Goal: Information Seeking & Learning: Learn about a topic

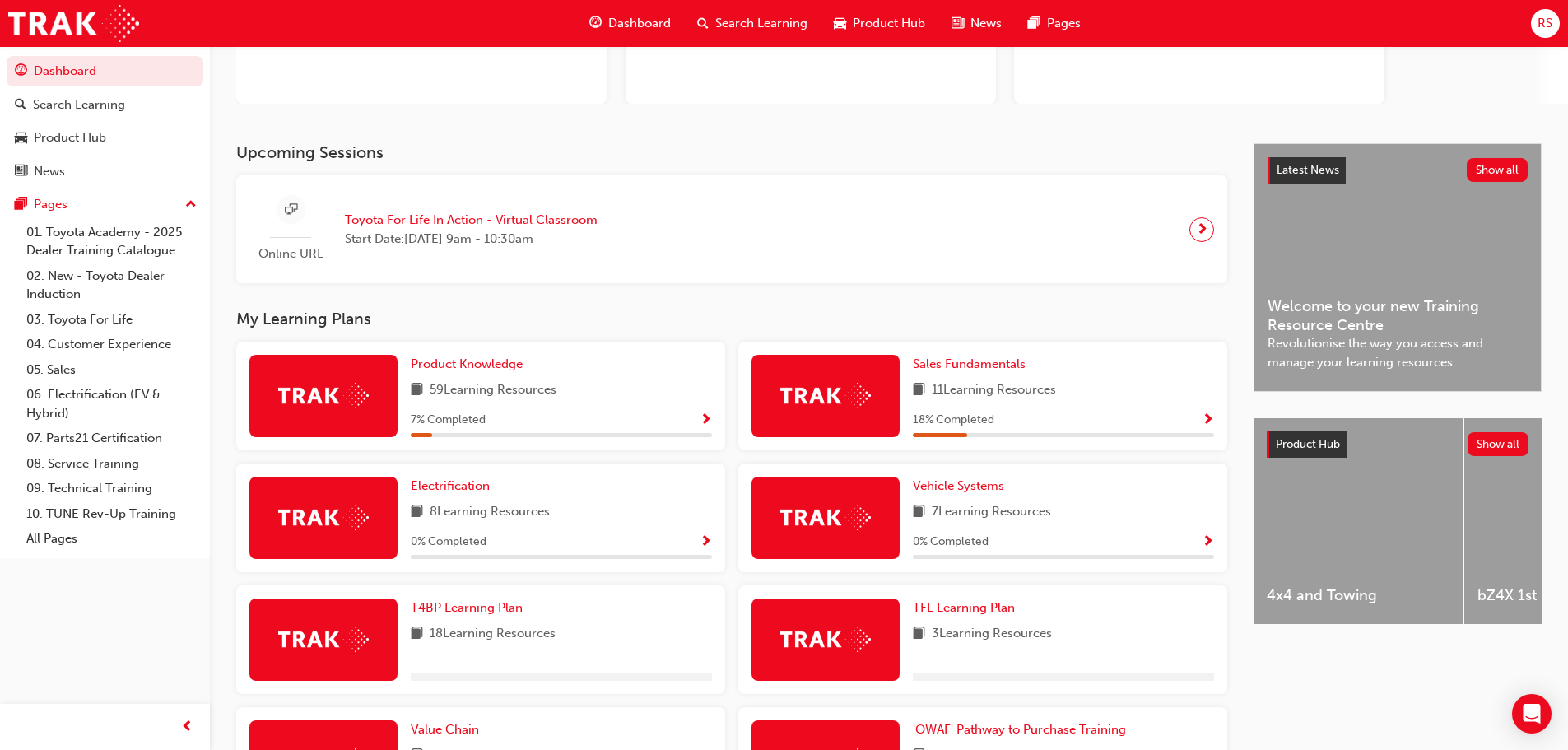
scroll to position [247, 0]
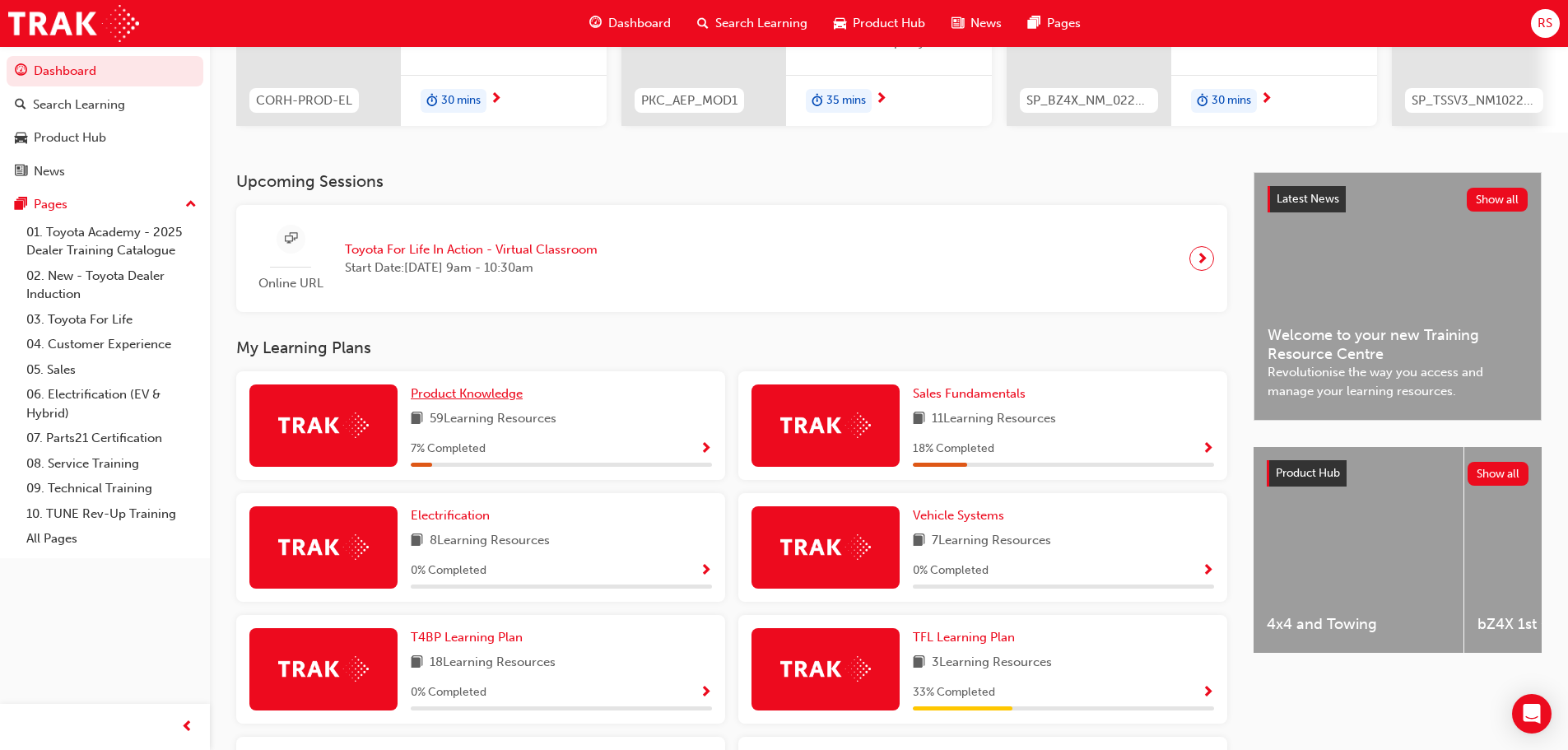
click at [493, 394] on span "Product Knowledge" at bounding box center [467, 394] width 112 height 15
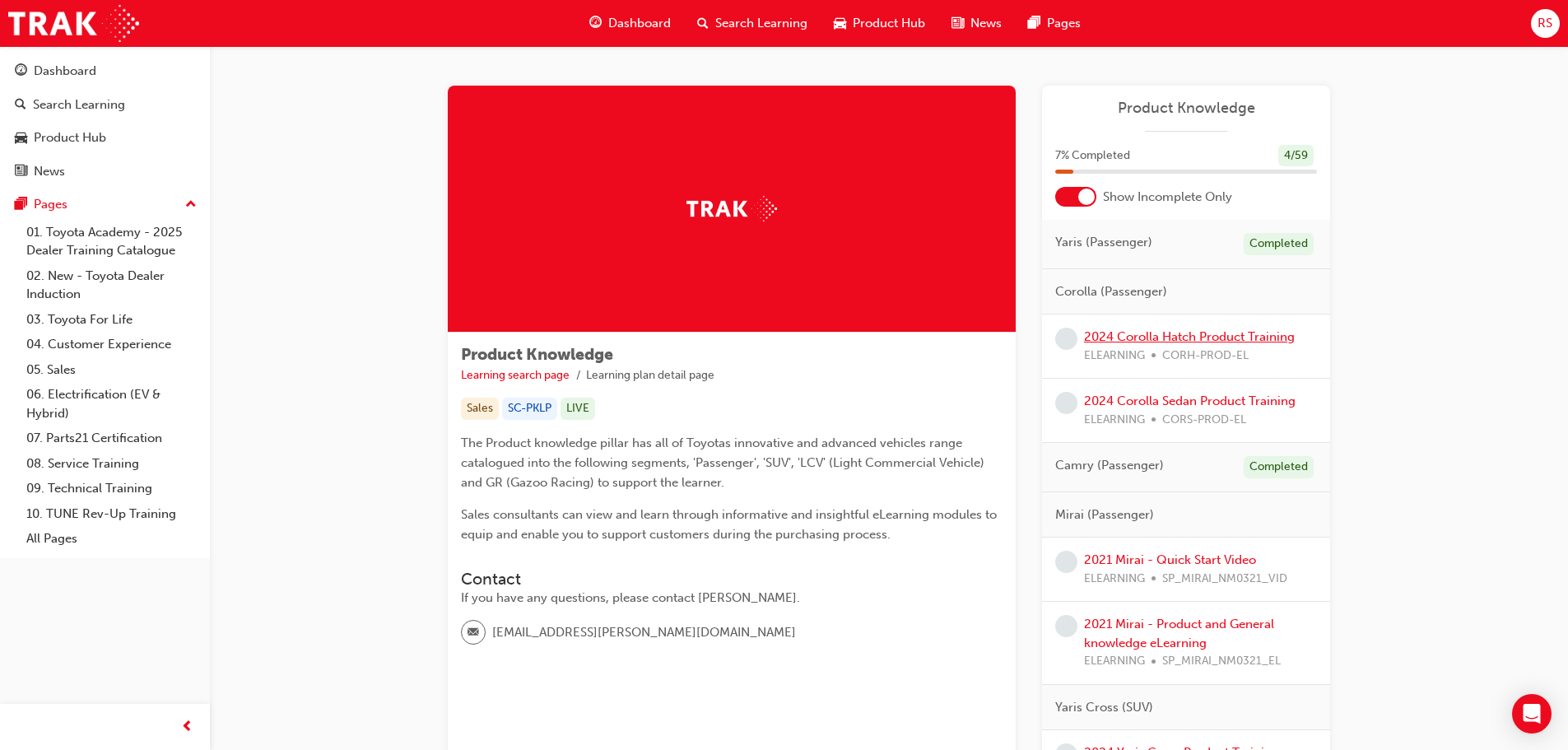
click at [1134, 333] on link "2024 Corolla Hatch Product Training" at bounding box center [1189, 337] width 210 height 15
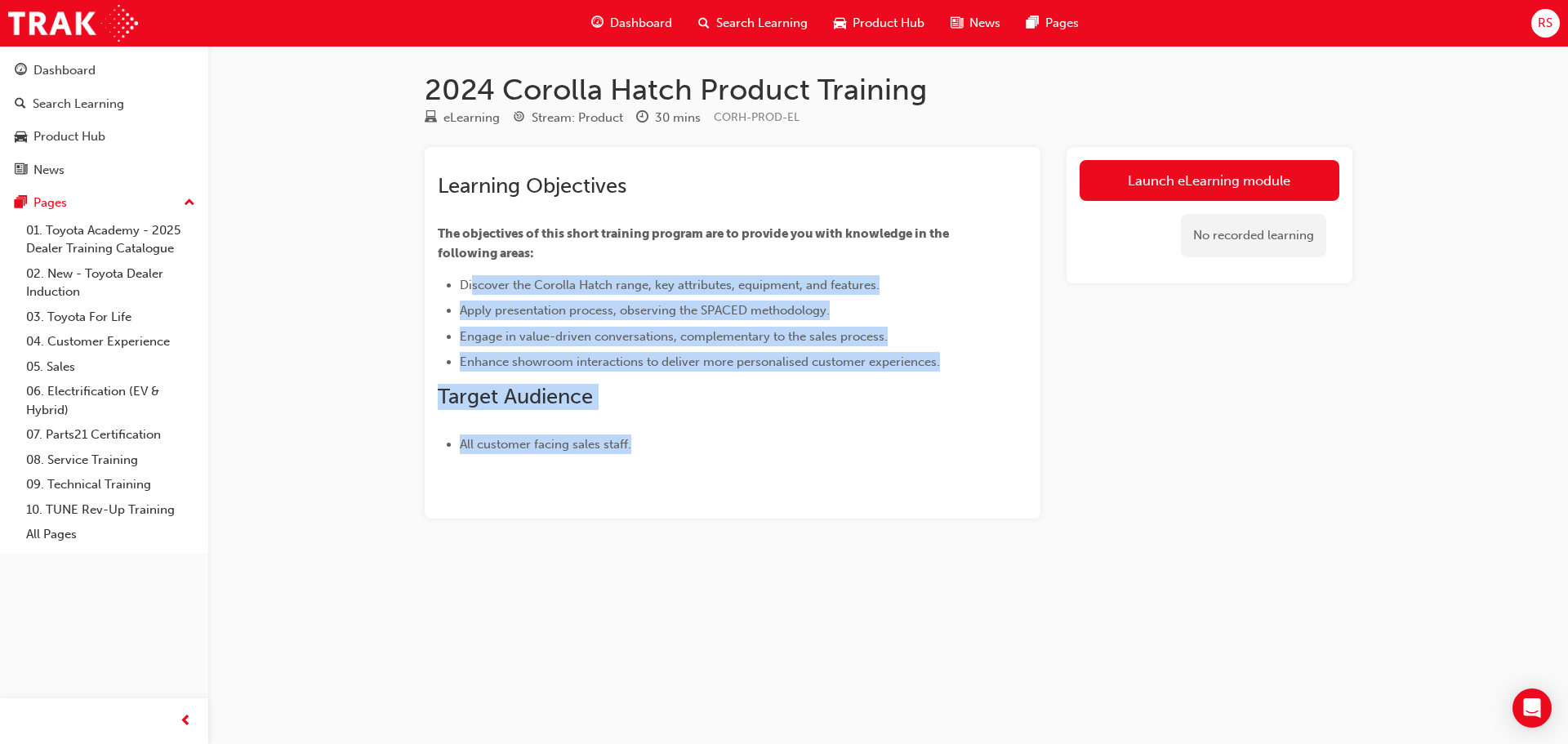
drag, startPoint x: 472, startPoint y: 281, endPoint x: 932, endPoint y: 435, distance: 485.1
click at [932, 435] on div "Learning Objectives The objectives of this short training program are to provid…" at bounding box center [703, 313] width 531 height 281
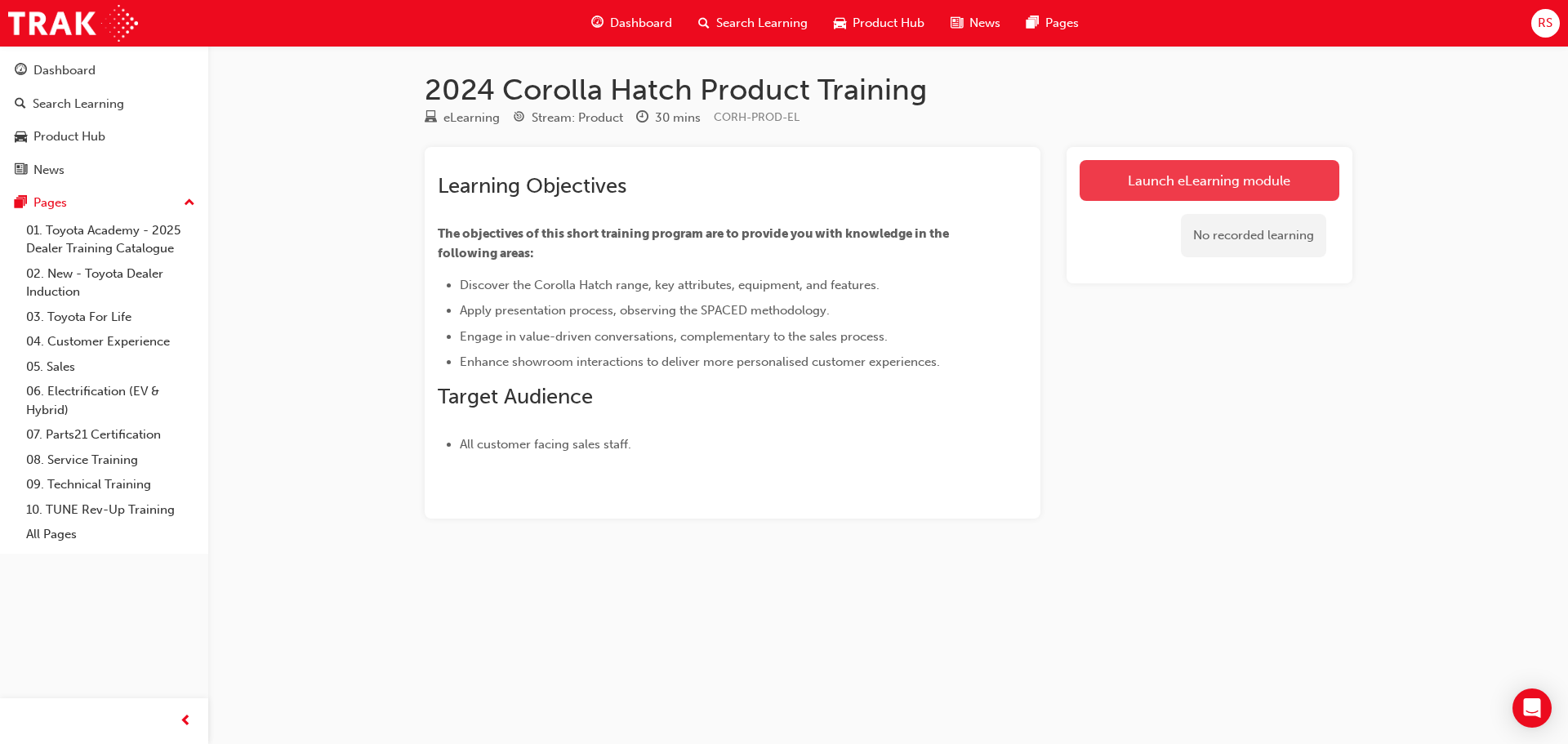
drag, startPoint x: 1133, startPoint y: 381, endPoint x: 1173, endPoint y: 190, distance: 195.1
click at [1134, 377] on div "Launch eLearning module No recorded learning" at bounding box center [1209, 333] width 286 height 372
click at [1170, 170] on link "Launch eLearning module" at bounding box center [1209, 181] width 259 height 41
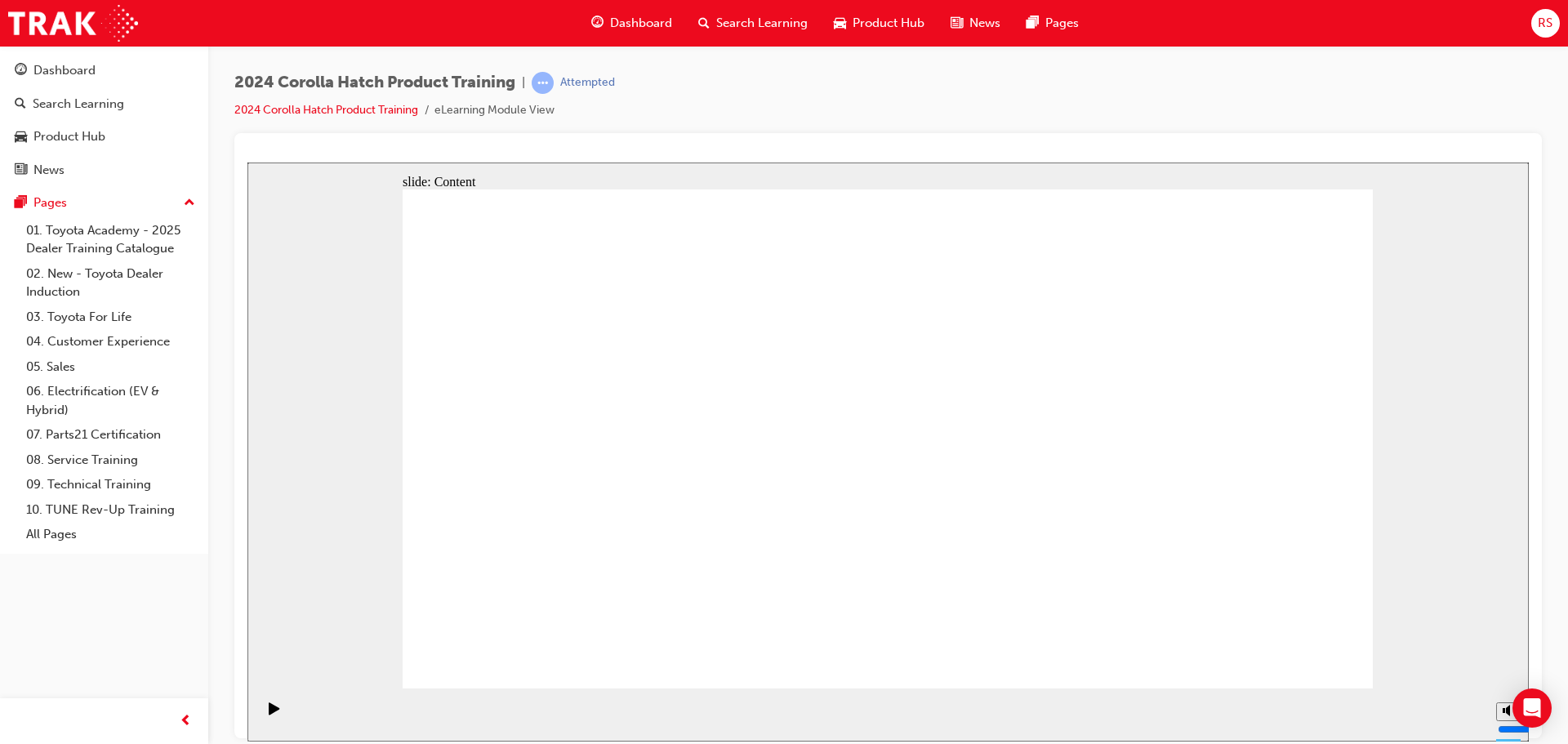
drag, startPoint x: 1247, startPoint y: 641, endPoint x: 1275, endPoint y: 646, distance: 28.4
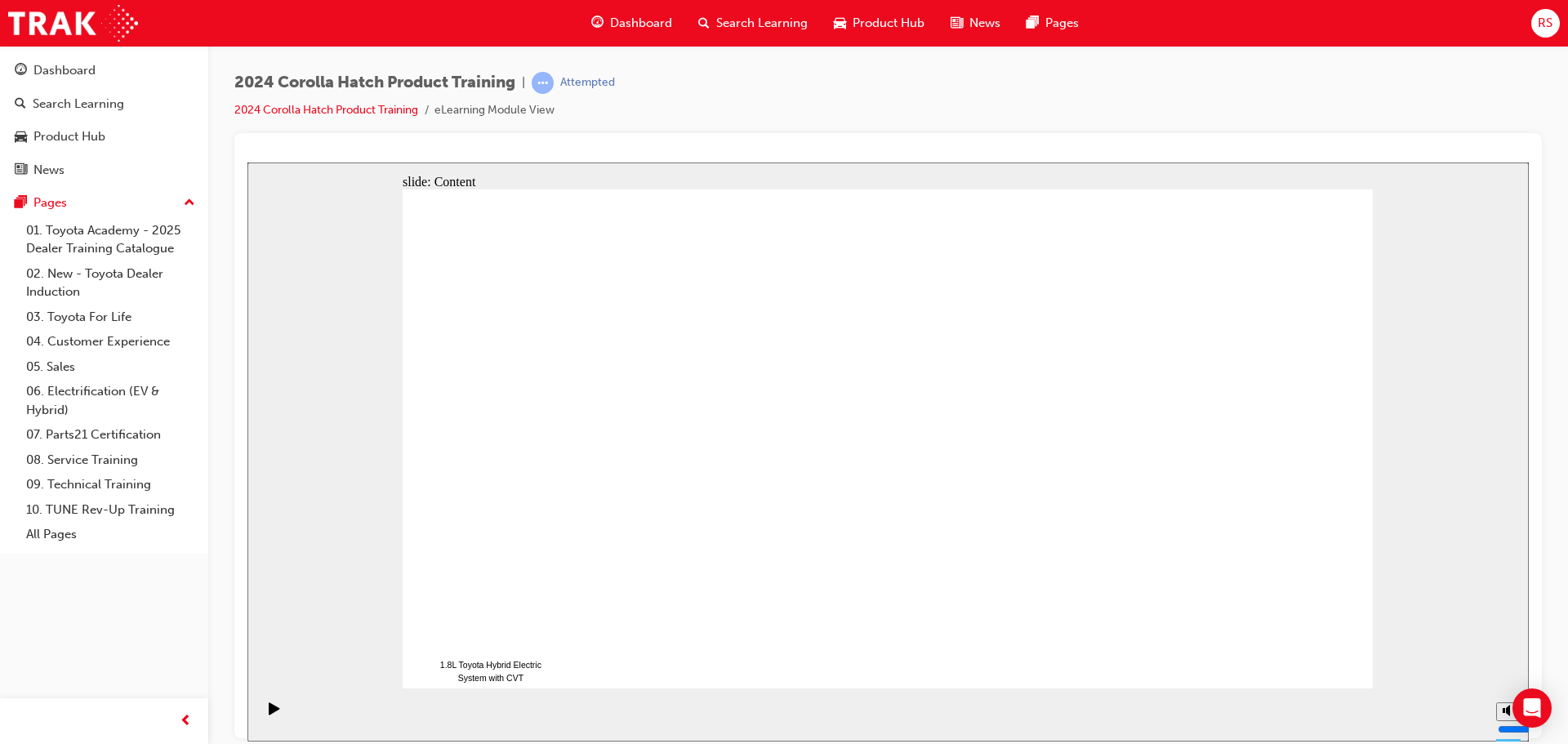
drag, startPoint x: 680, startPoint y: 366, endPoint x: 686, endPoint y: 379, distance: 14.3
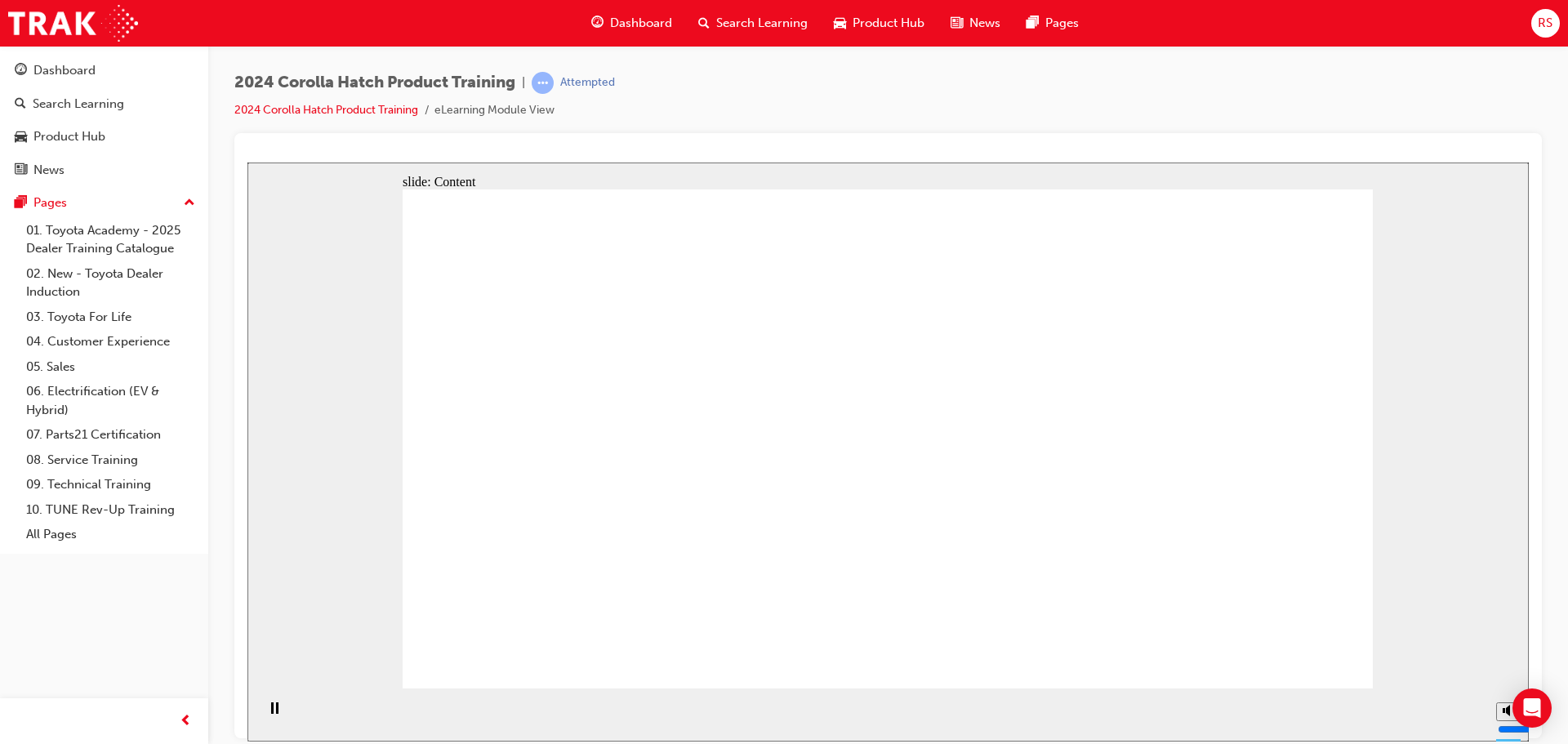
drag, startPoint x: 1071, startPoint y: 407, endPoint x: 1035, endPoint y: 384, distance: 42.7
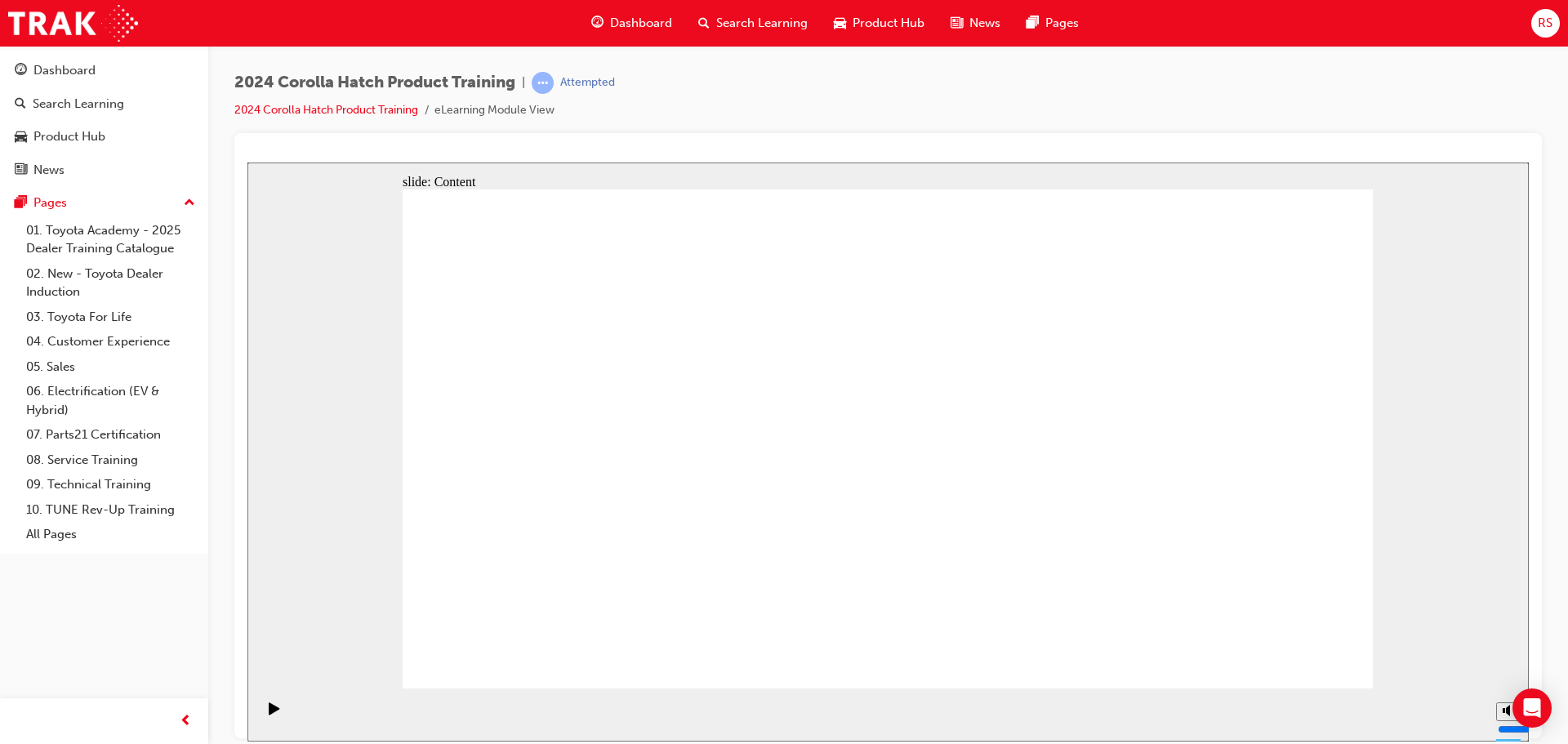
drag, startPoint x: 1259, startPoint y: 642, endPoint x: 1260, endPoint y: 660, distance: 18.0
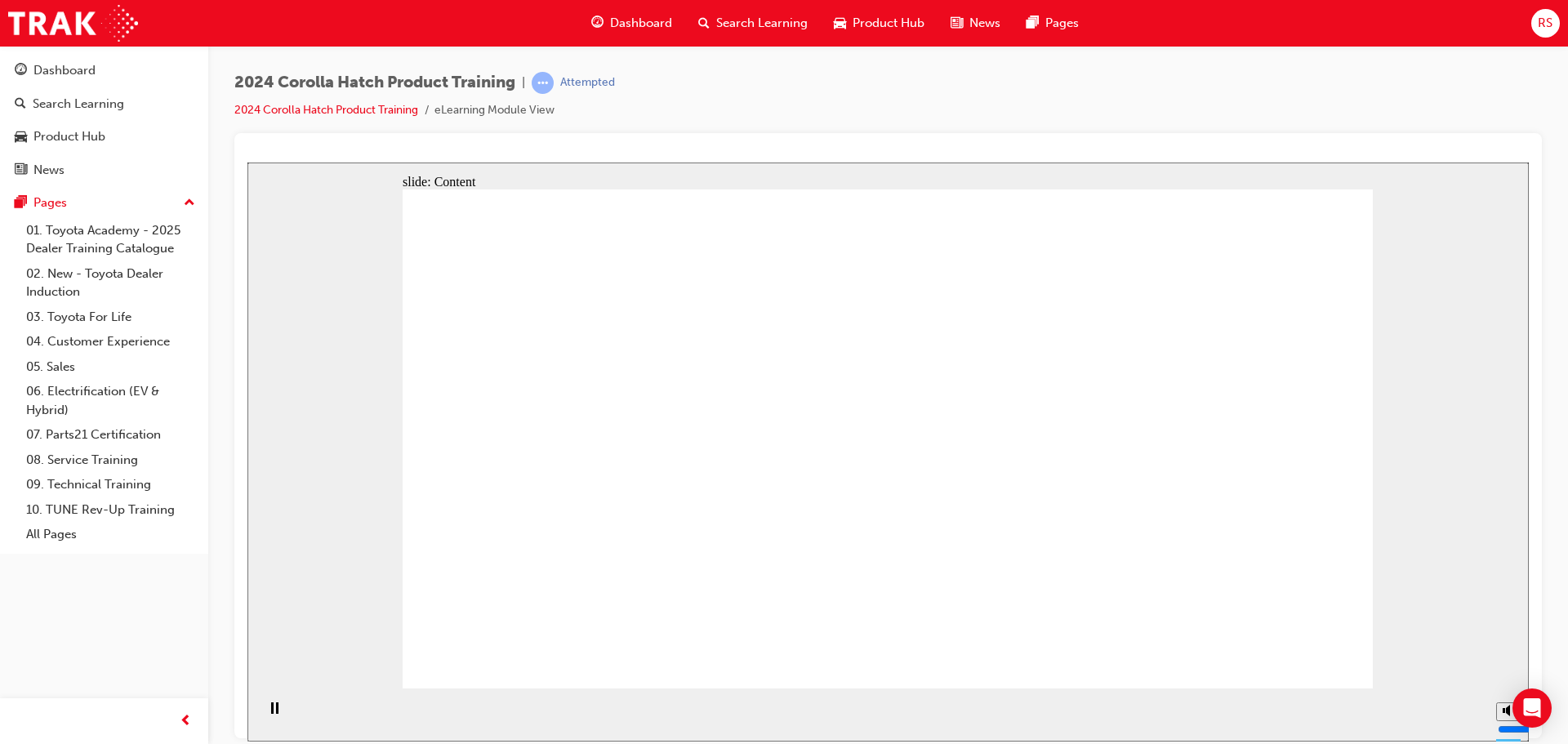
drag, startPoint x: 769, startPoint y: 433, endPoint x: 779, endPoint y: 436, distance: 10.4
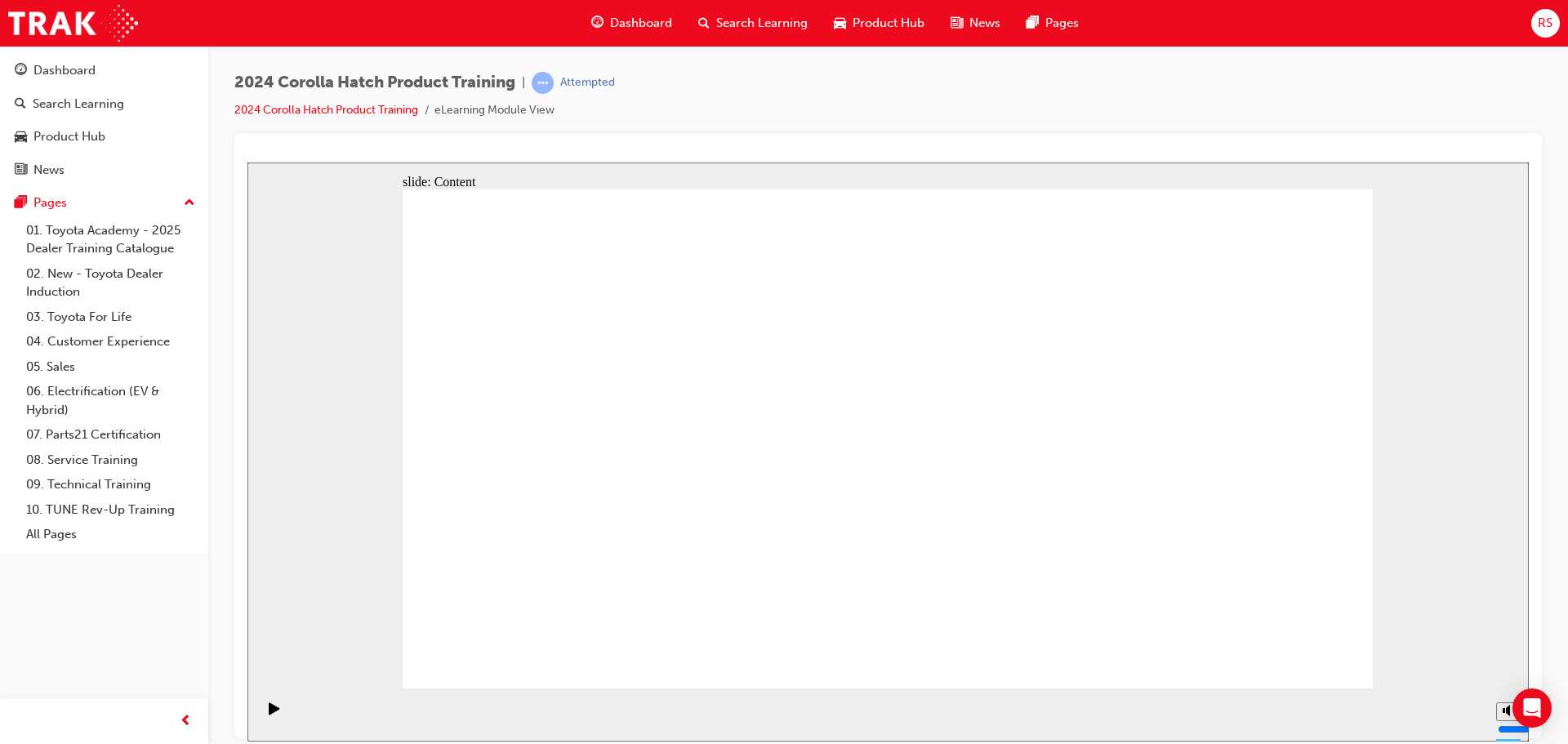
radio input "true"
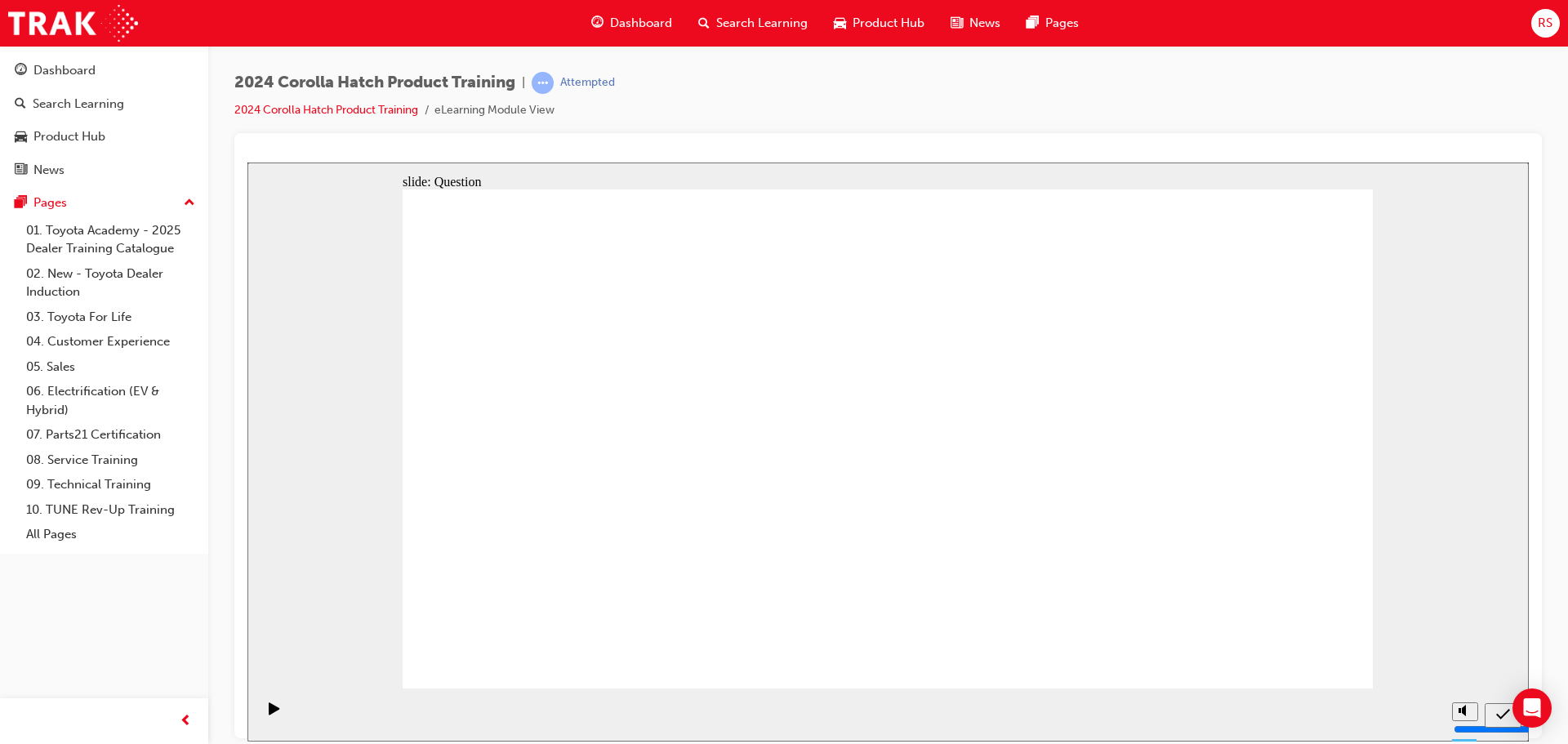
drag, startPoint x: 1255, startPoint y: 662, endPoint x: 1338, endPoint y: 654, distance: 83.4
radio input "true"
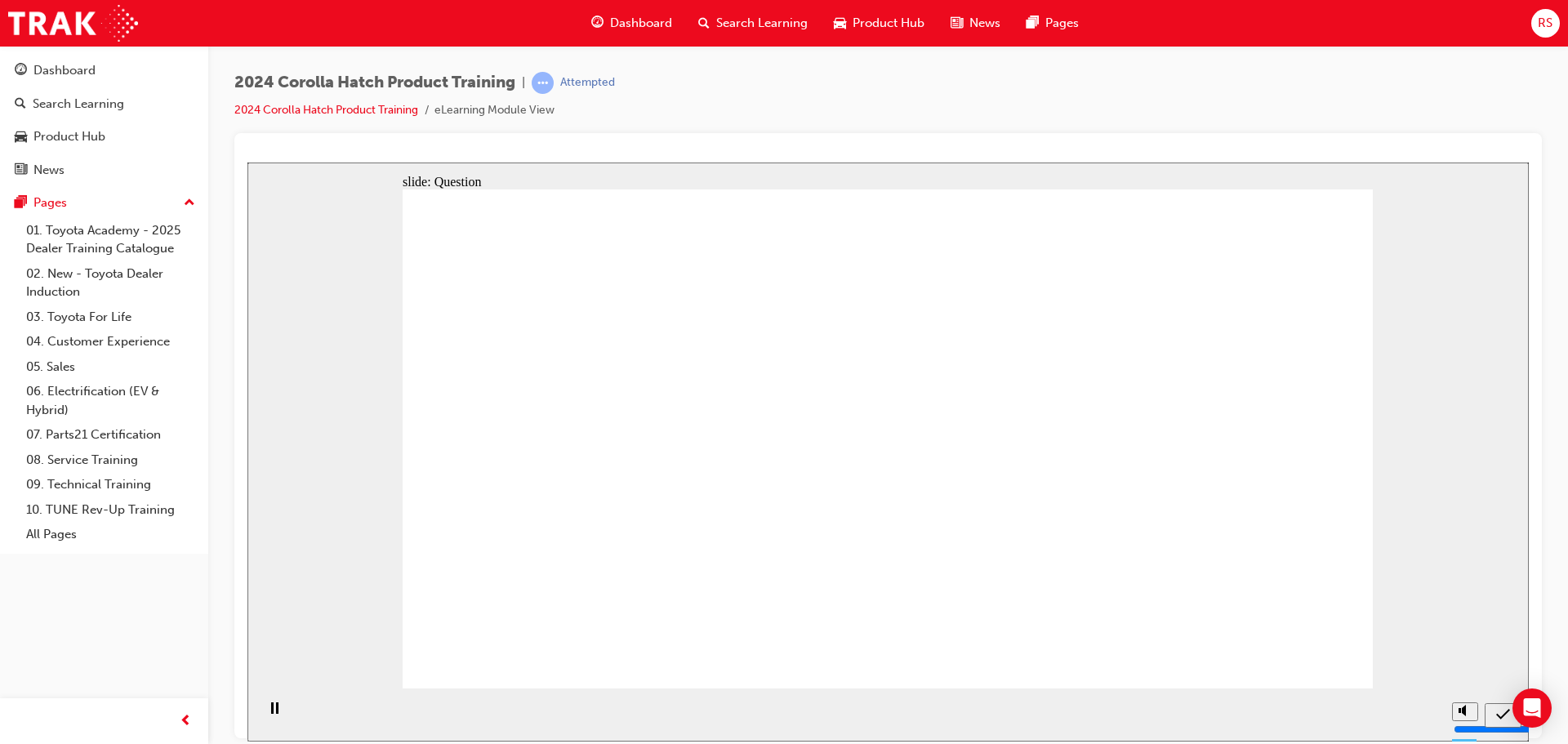
radio input "true"
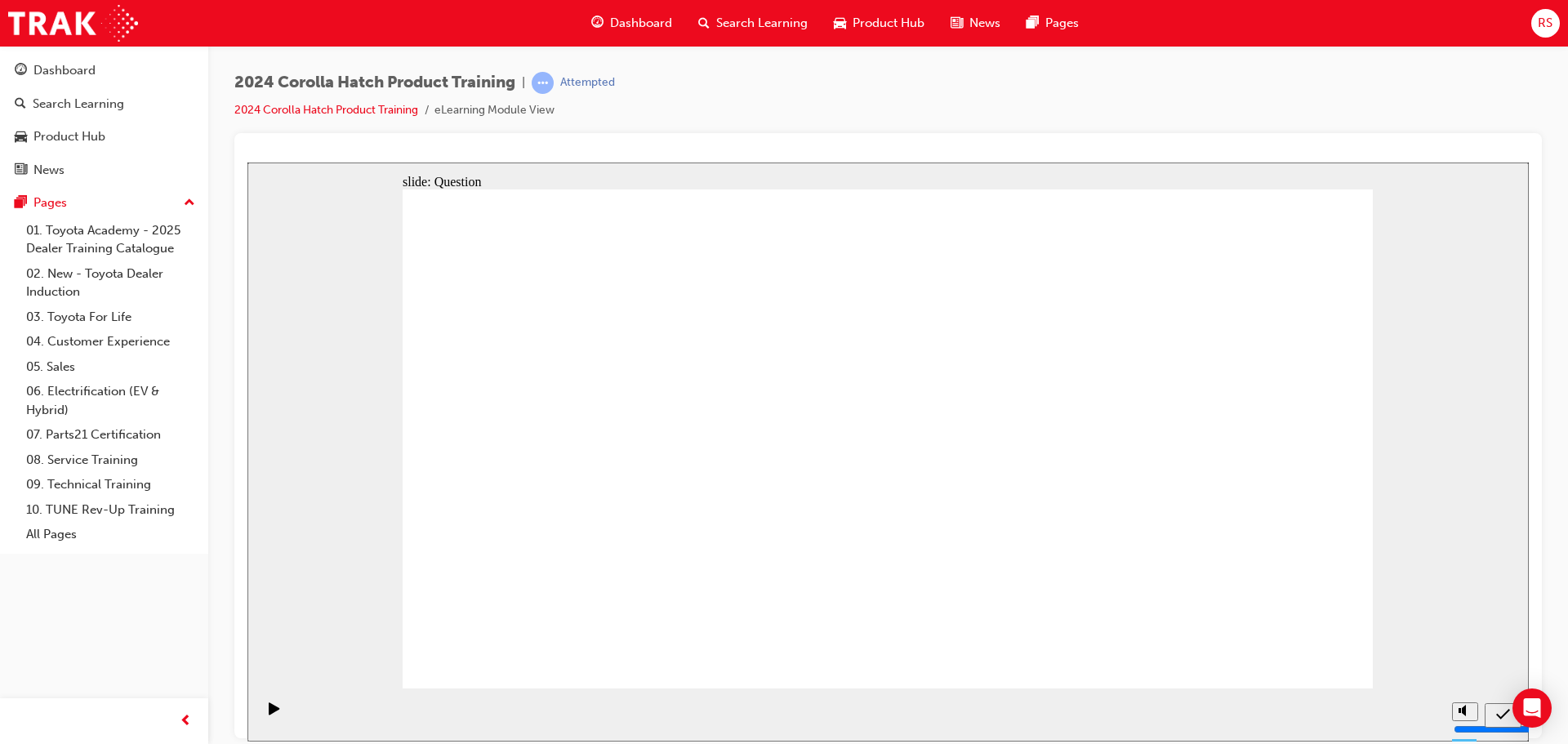
radio input "true"
drag, startPoint x: 720, startPoint y: 414, endPoint x: 561, endPoint y: 554, distance: 211.9
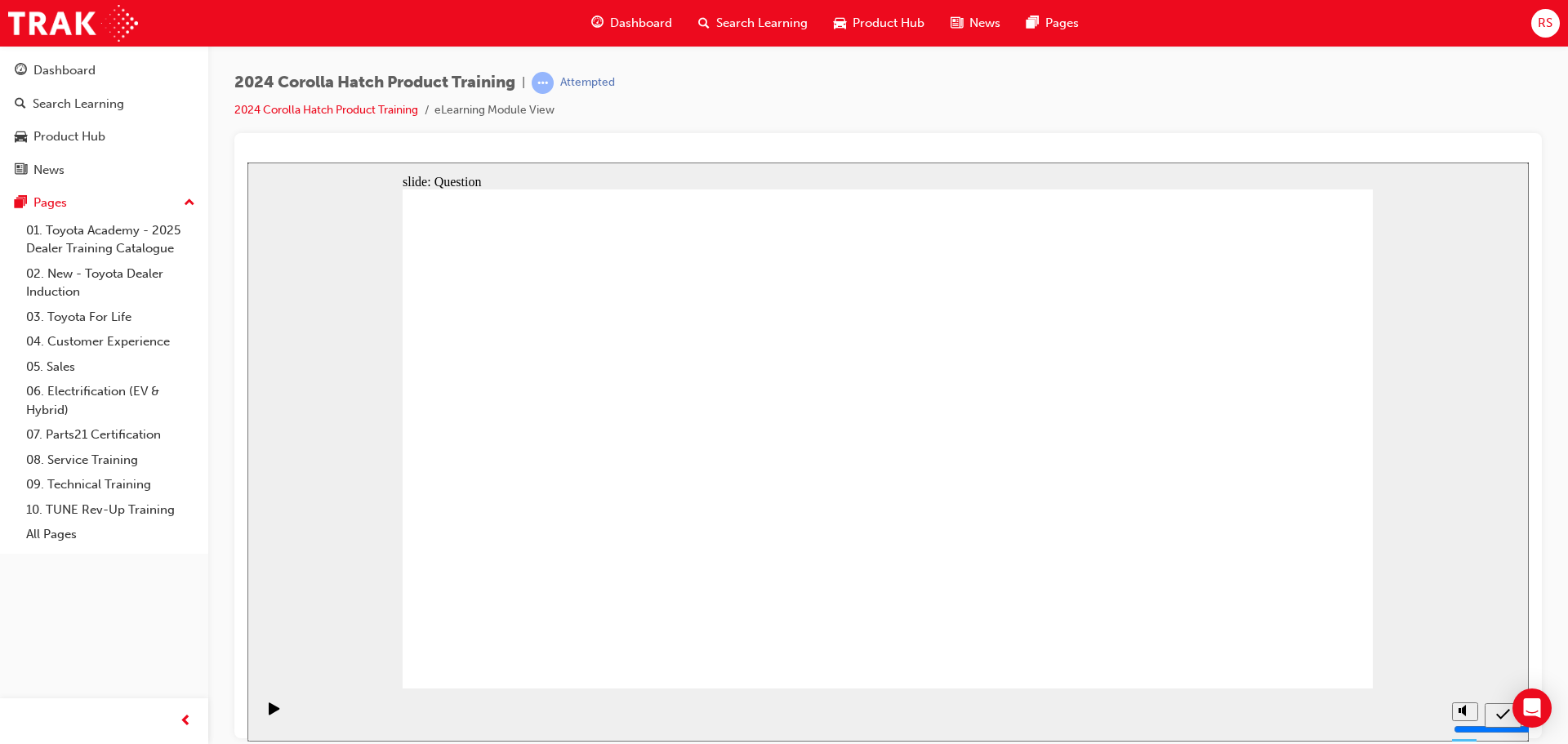
drag, startPoint x: 561, startPoint y: 396, endPoint x: 716, endPoint y: 535, distance: 208.2
drag, startPoint x: 989, startPoint y: 461, endPoint x: 913, endPoint y: 563, distance: 127.2
drag, startPoint x: 860, startPoint y: 406, endPoint x: 1024, endPoint y: 550, distance: 218.2
drag, startPoint x: 1213, startPoint y: 419, endPoint x: 1209, endPoint y: 562, distance: 143.1
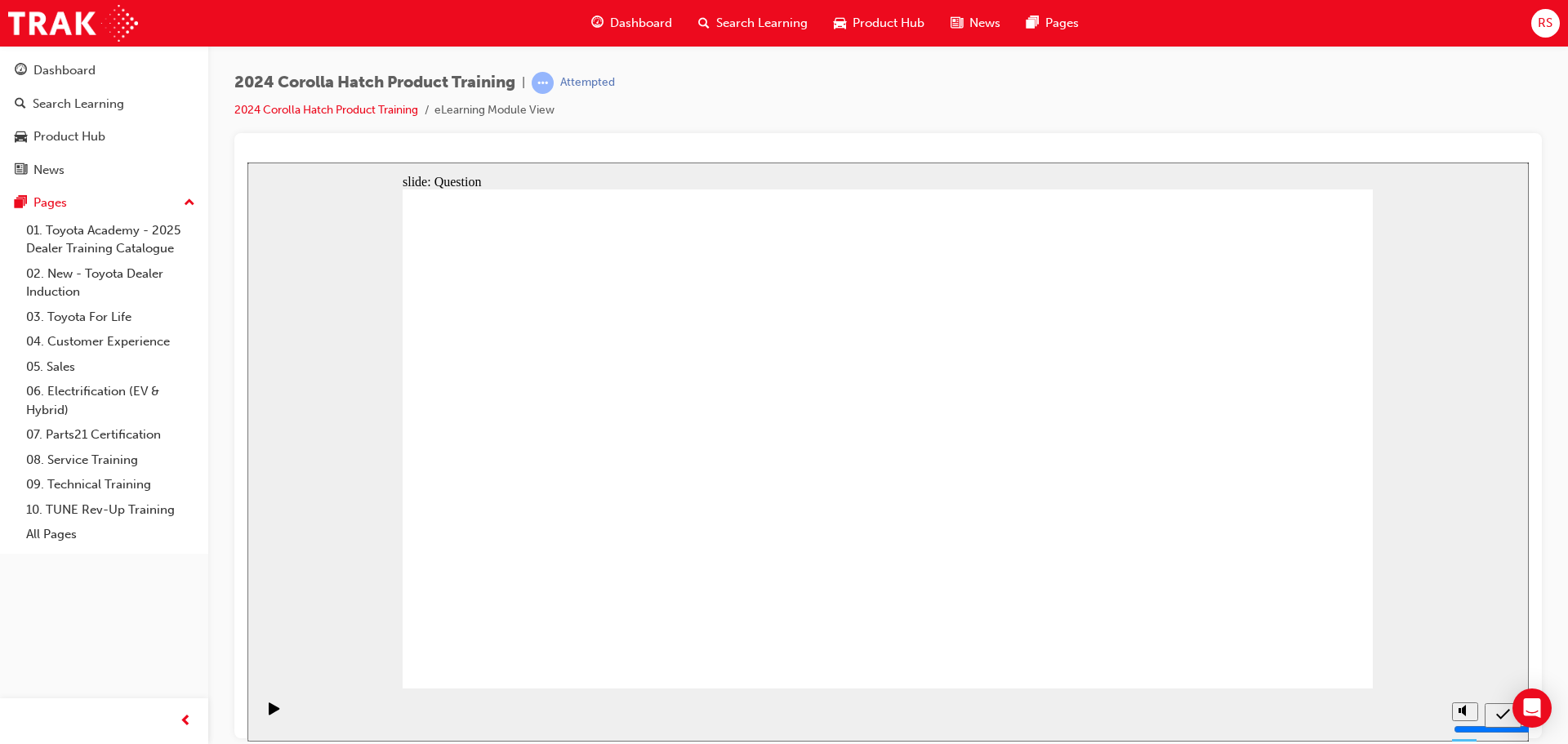
drag, startPoint x: 1245, startPoint y: 649, endPoint x: 1272, endPoint y: 655, distance: 27.7
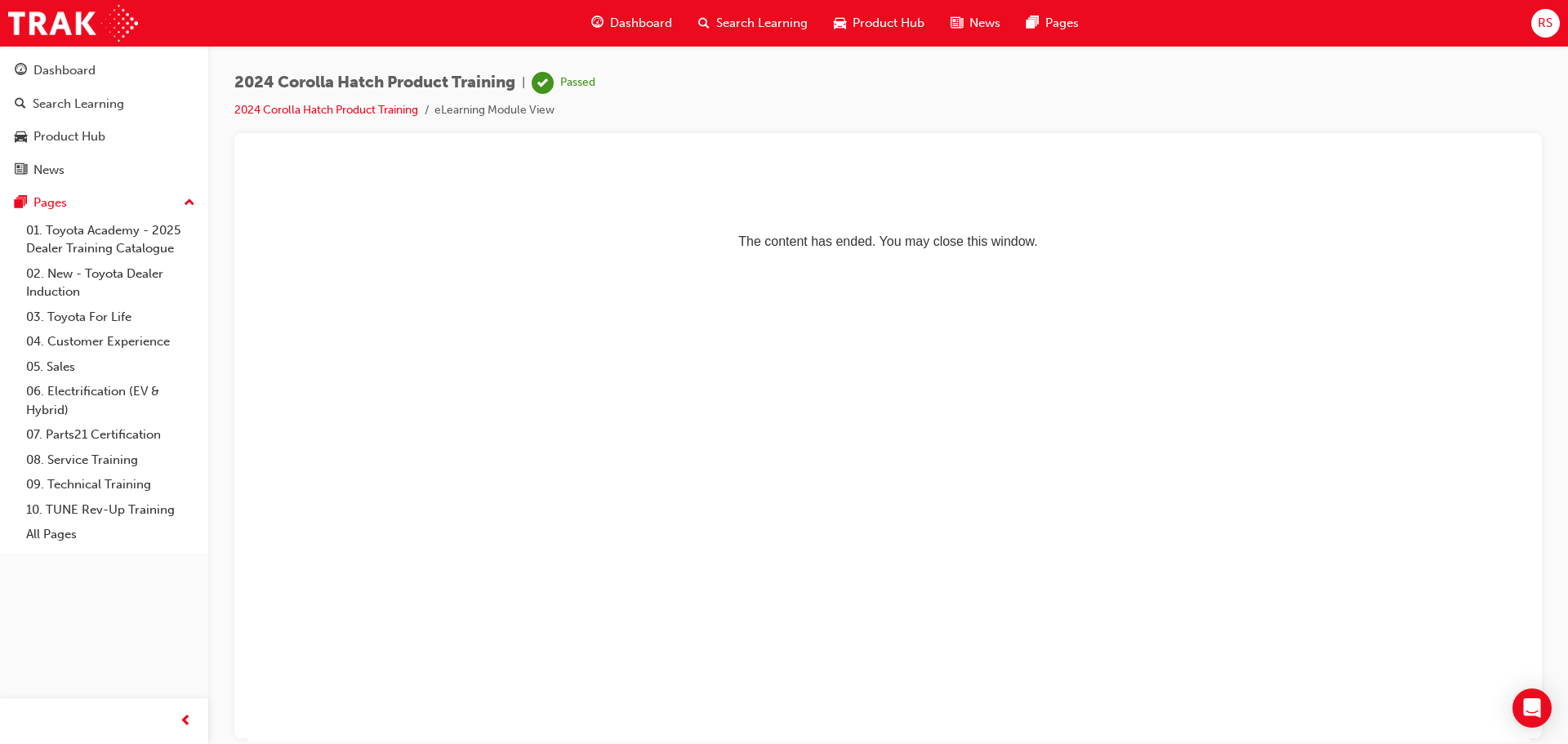
click at [618, 27] on span "Dashboard" at bounding box center [641, 23] width 62 height 19
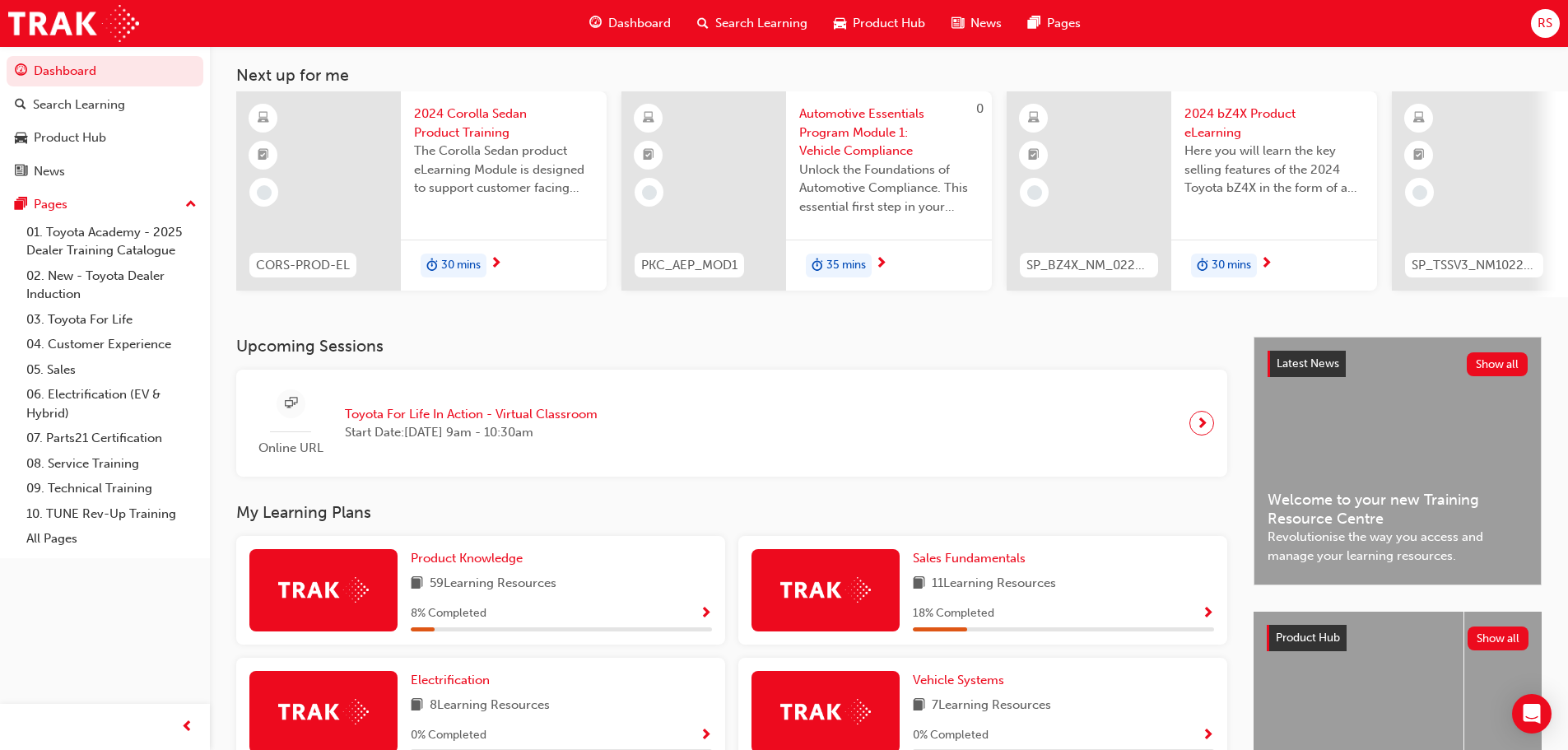
scroll to position [247, 0]
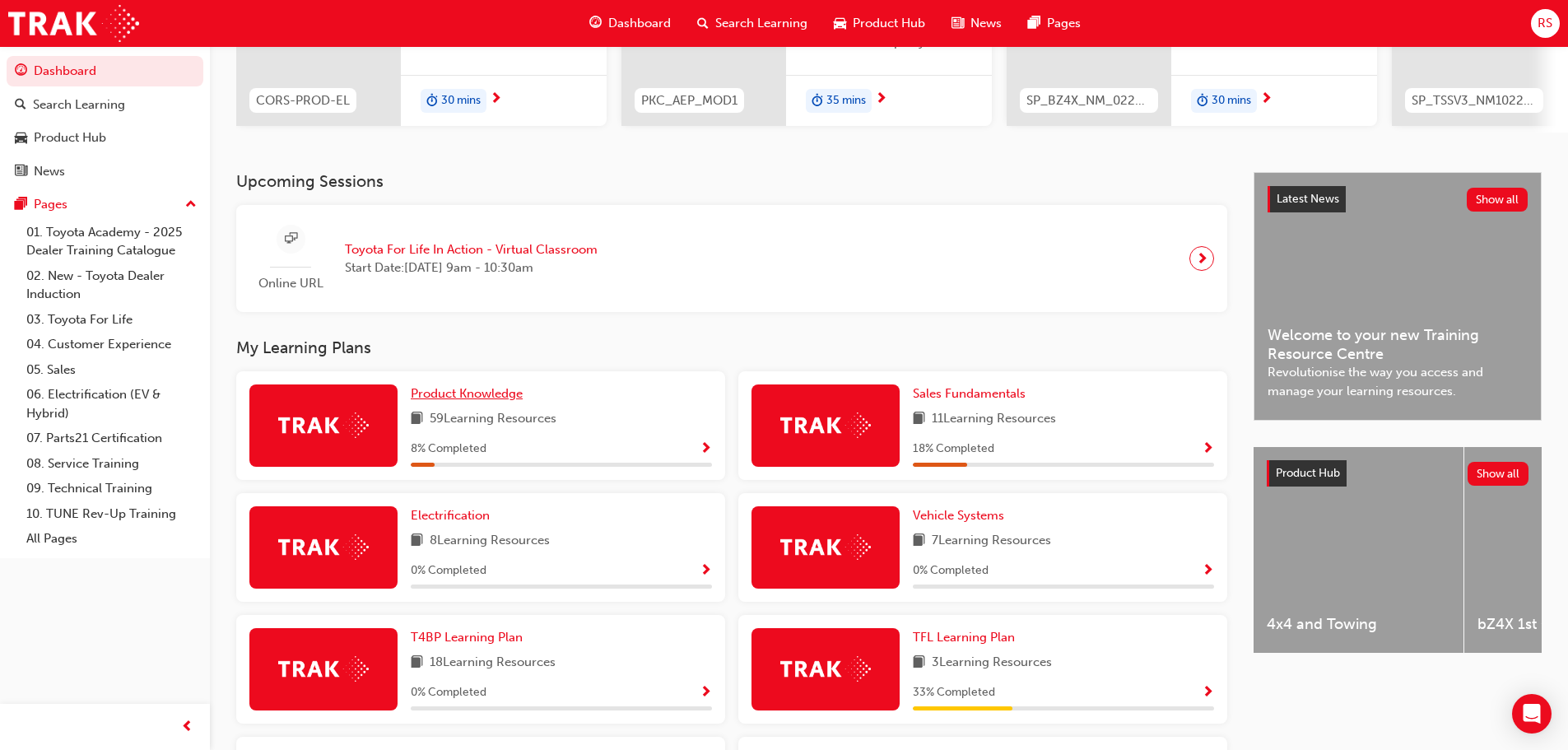
click at [479, 404] on link "Product Knowledge" at bounding box center [469, 394] width 118 height 19
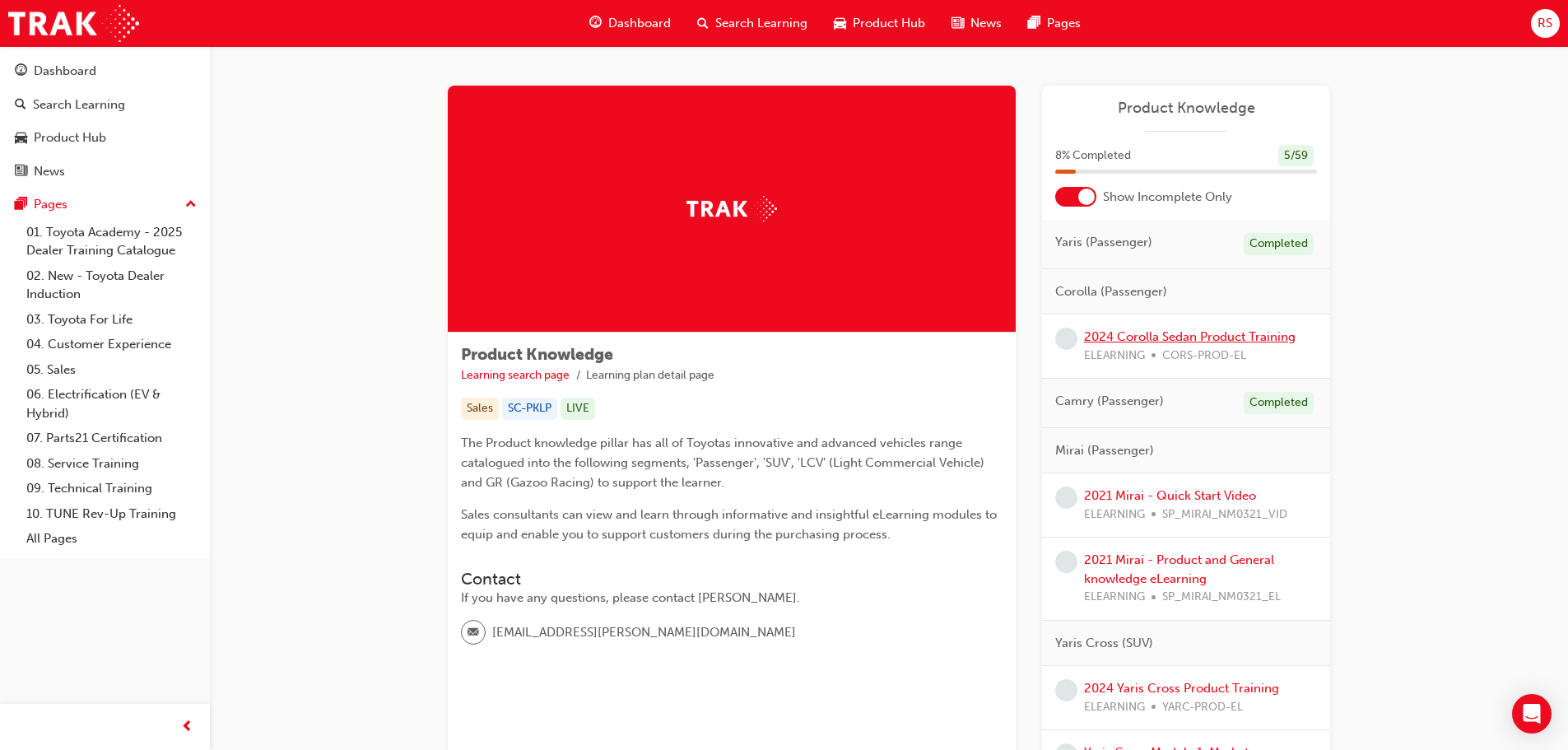
click at [1110, 336] on link "2024 Corolla Sedan Product Training" at bounding box center [1189, 337] width 211 height 15
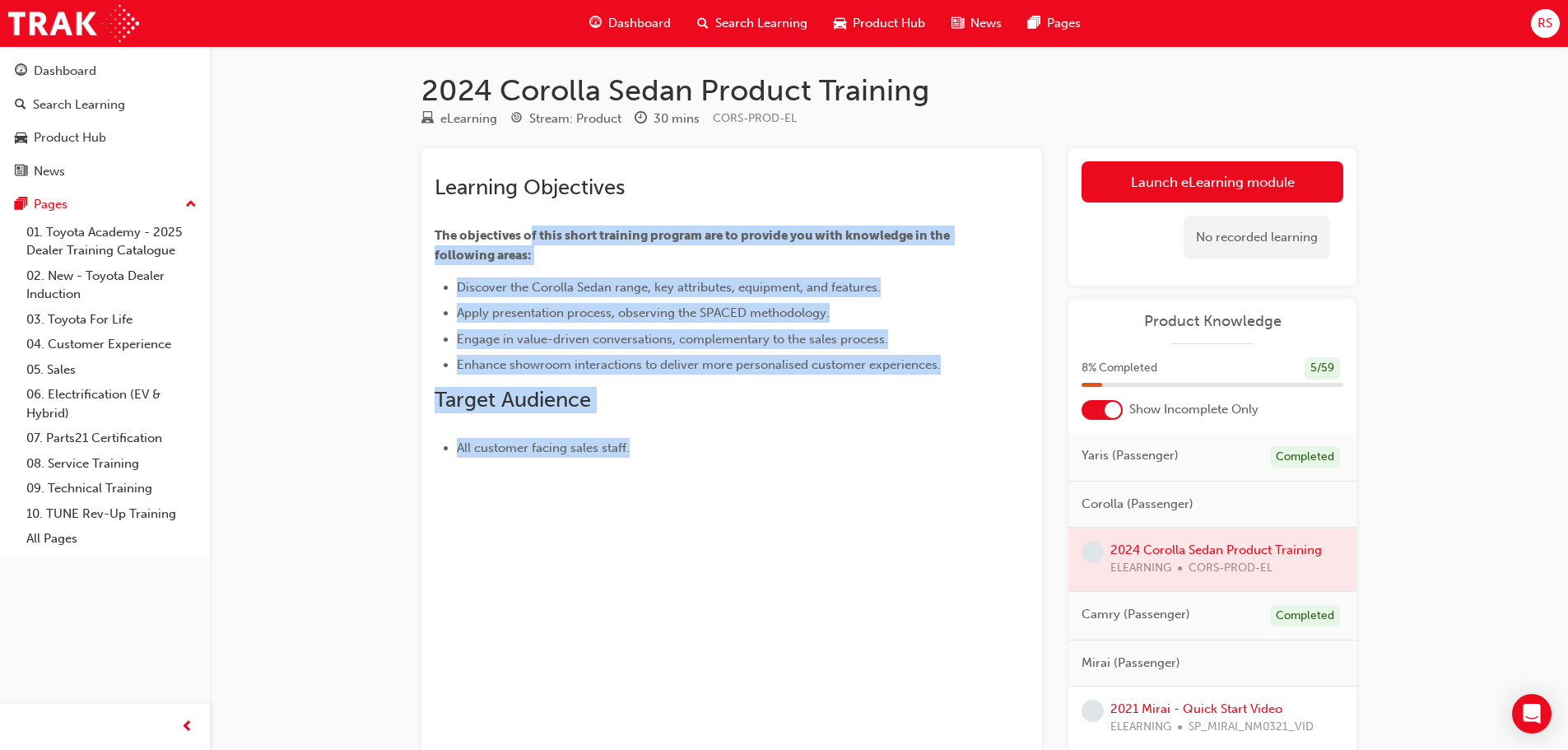
drag, startPoint x: 532, startPoint y: 240, endPoint x: 922, endPoint y: 435, distance: 436.0
click at [922, 435] on div "Learning Objectives The objectives of this short training program are to provid…" at bounding box center [702, 316] width 535 height 283
click at [1258, 167] on link "Launch eLearning module" at bounding box center [1212, 182] width 261 height 41
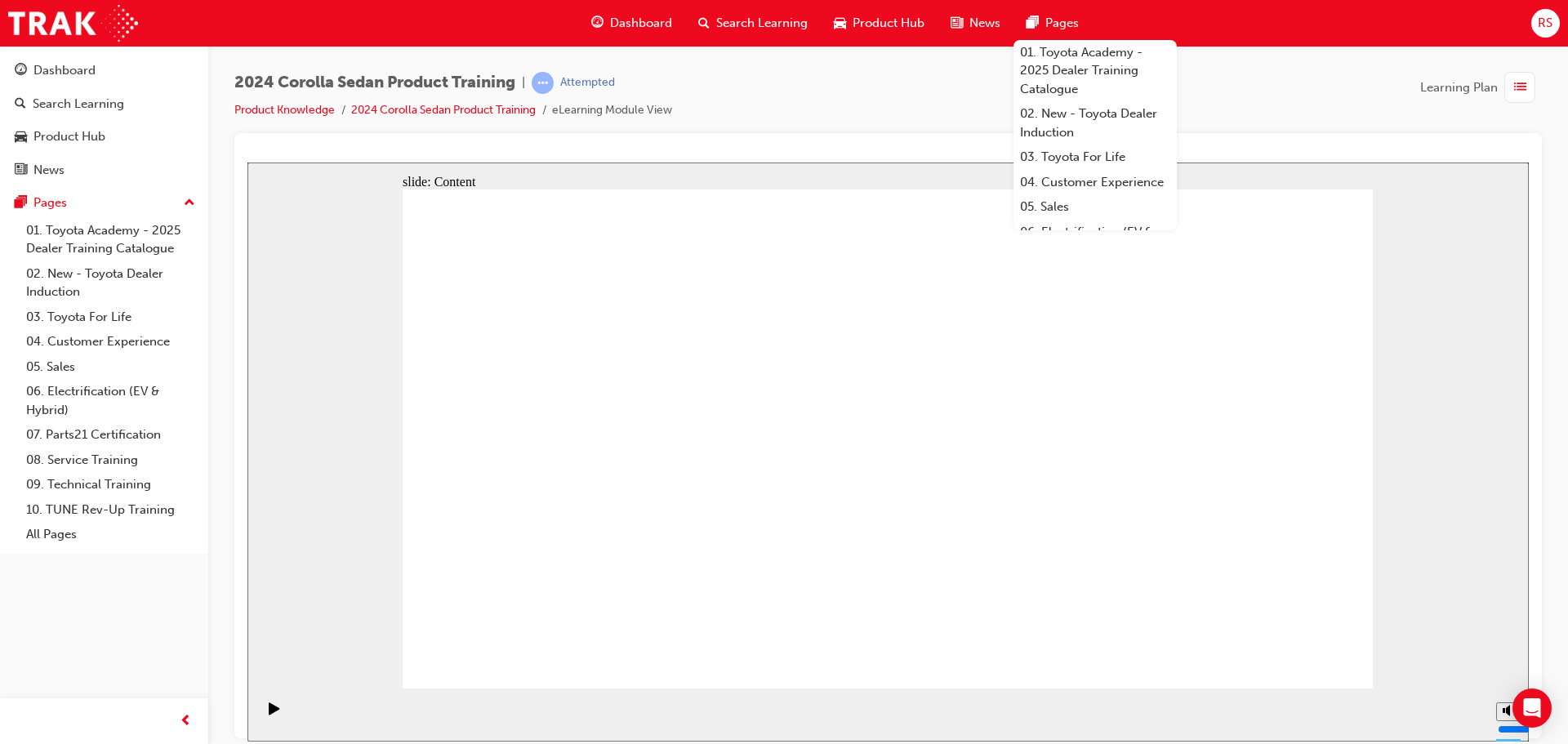
drag, startPoint x: 1036, startPoint y: 284, endPoint x: 1159, endPoint y: 310, distance: 125.7
click at [1264, 100] on div "2024 Corolla Sedan Product Training | Attempted Product Knowledge 2024 Corolla …" at bounding box center [888, 103] width 1308 height 62
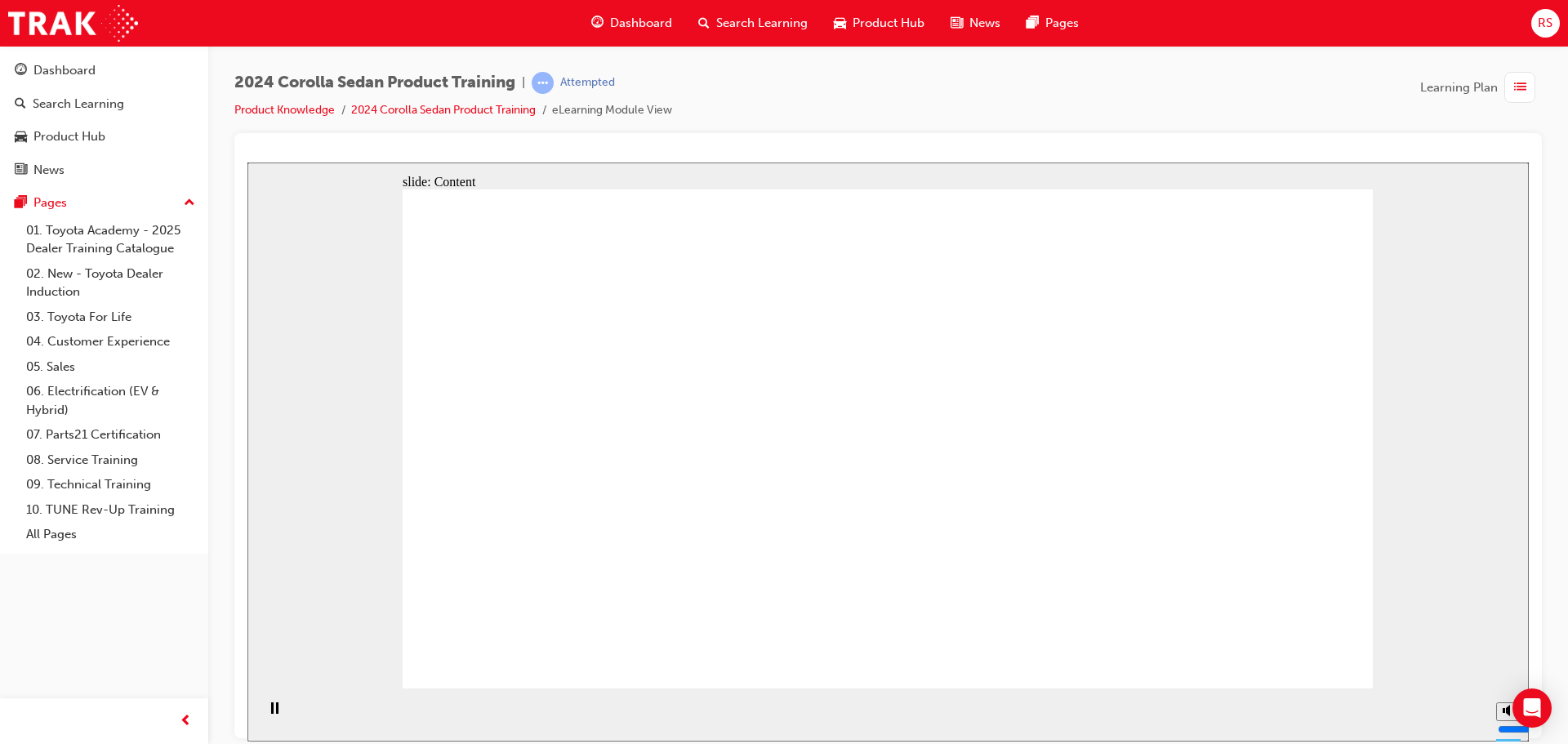
drag, startPoint x: 1276, startPoint y: 639, endPoint x: 1280, endPoint y: 649, distance: 10.8
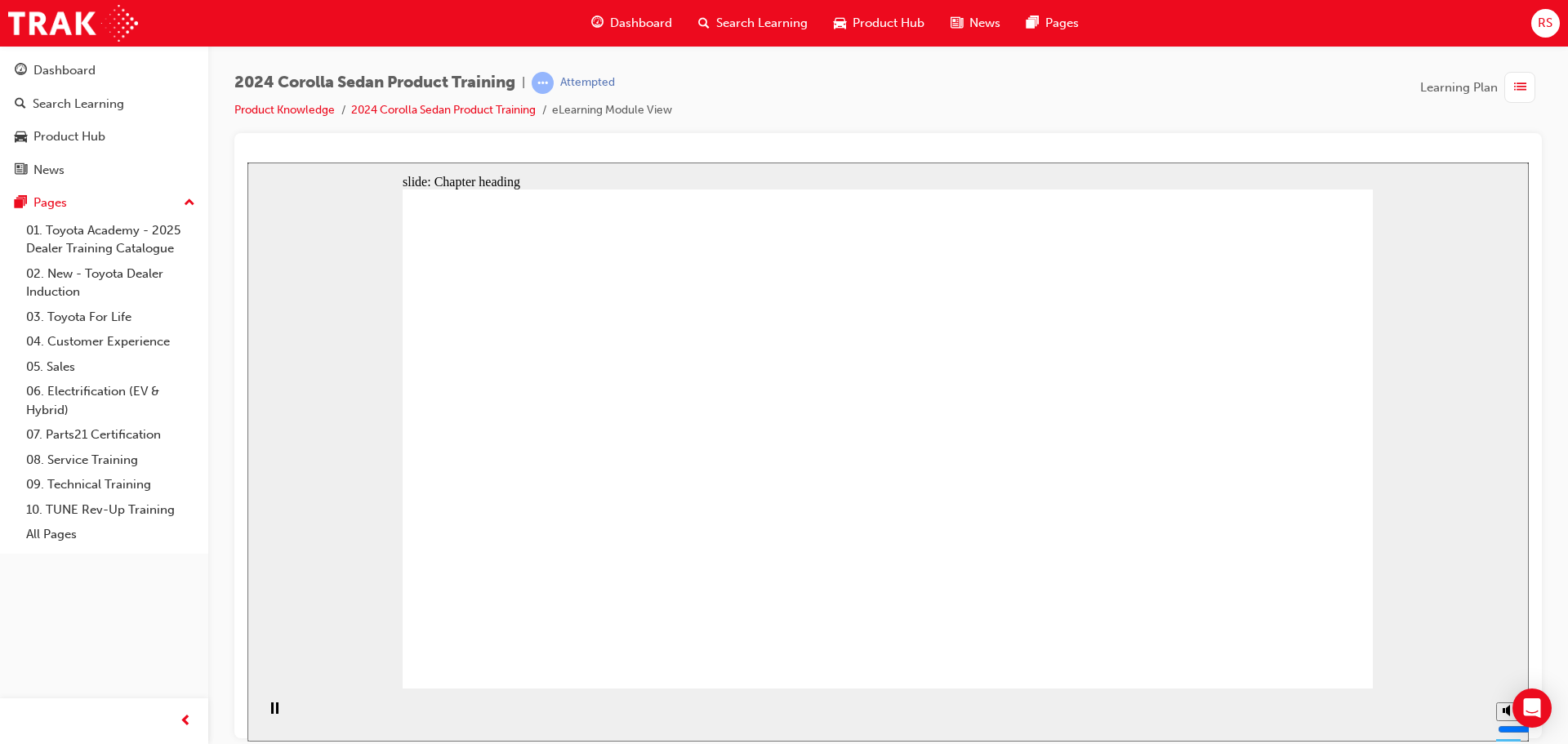
drag, startPoint x: 1254, startPoint y: 642, endPoint x: 1313, endPoint y: 658, distance: 61.1
drag, startPoint x: 1022, startPoint y: 571, endPoint x: 1027, endPoint y: 580, distance: 10.3
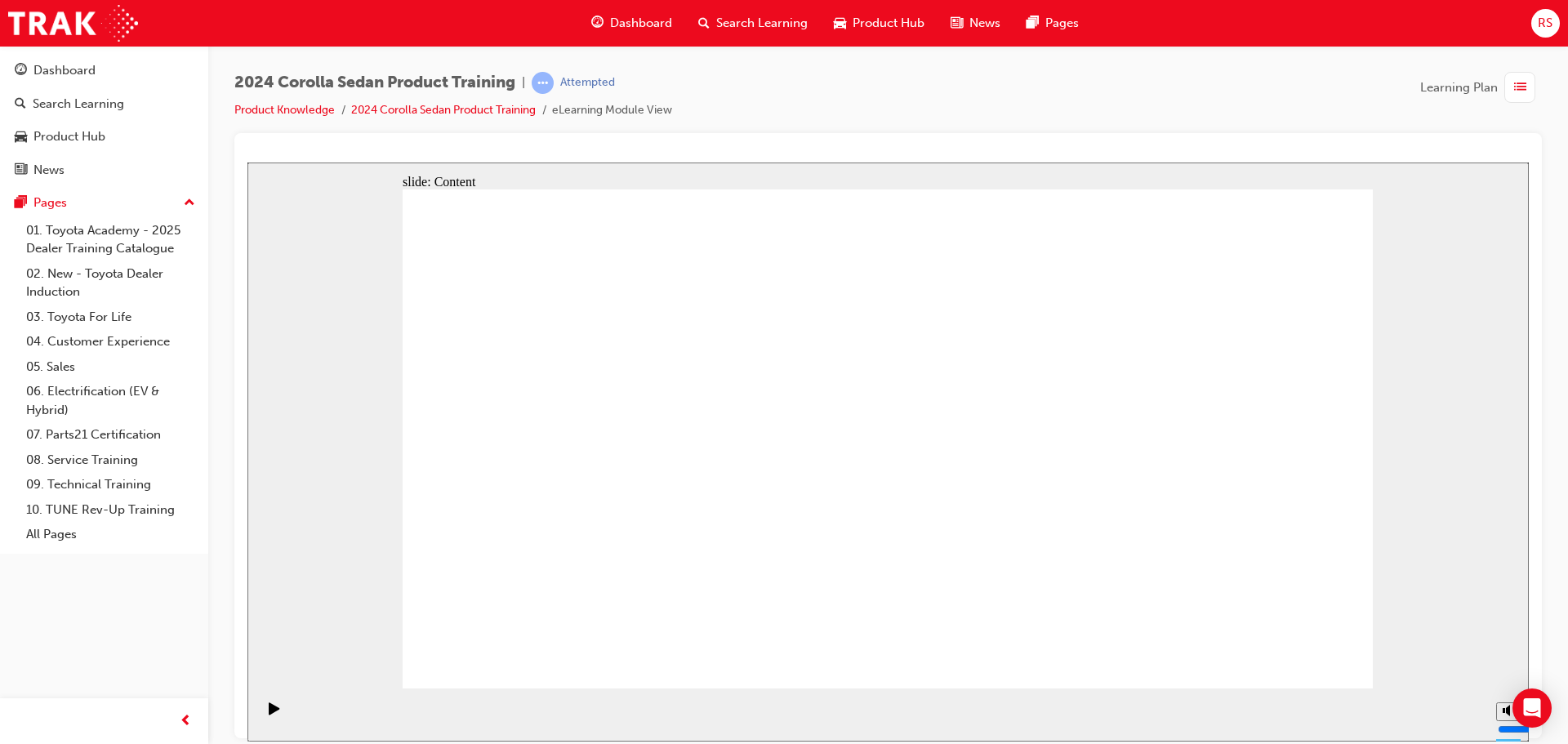
drag, startPoint x: 633, startPoint y: 466, endPoint x: 633, endPoint y: 484, distance: 18.0
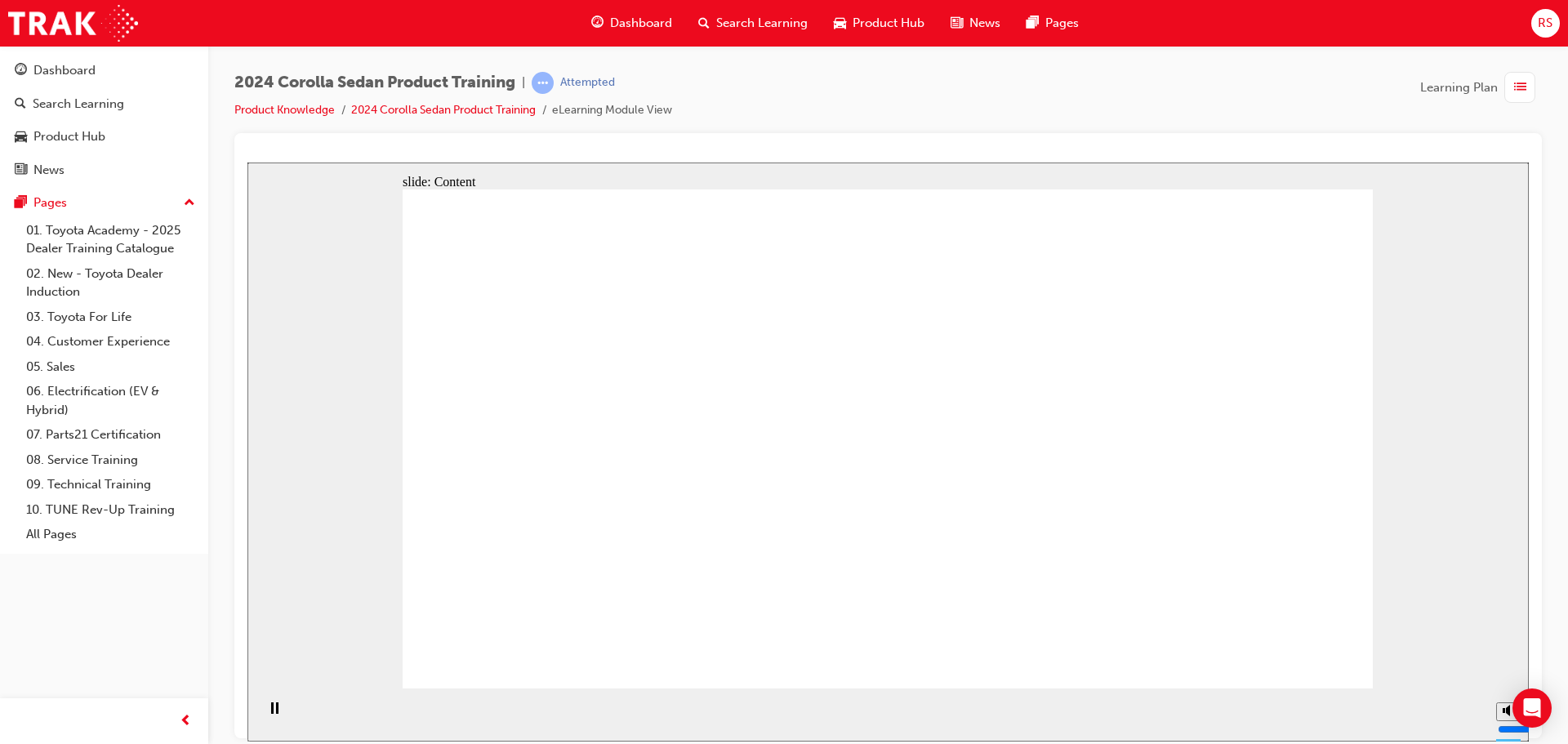
drag, startPoint x: 763, startPoint y: 456, endPoint x: 778, endPoint y: 460, distance: 15.5
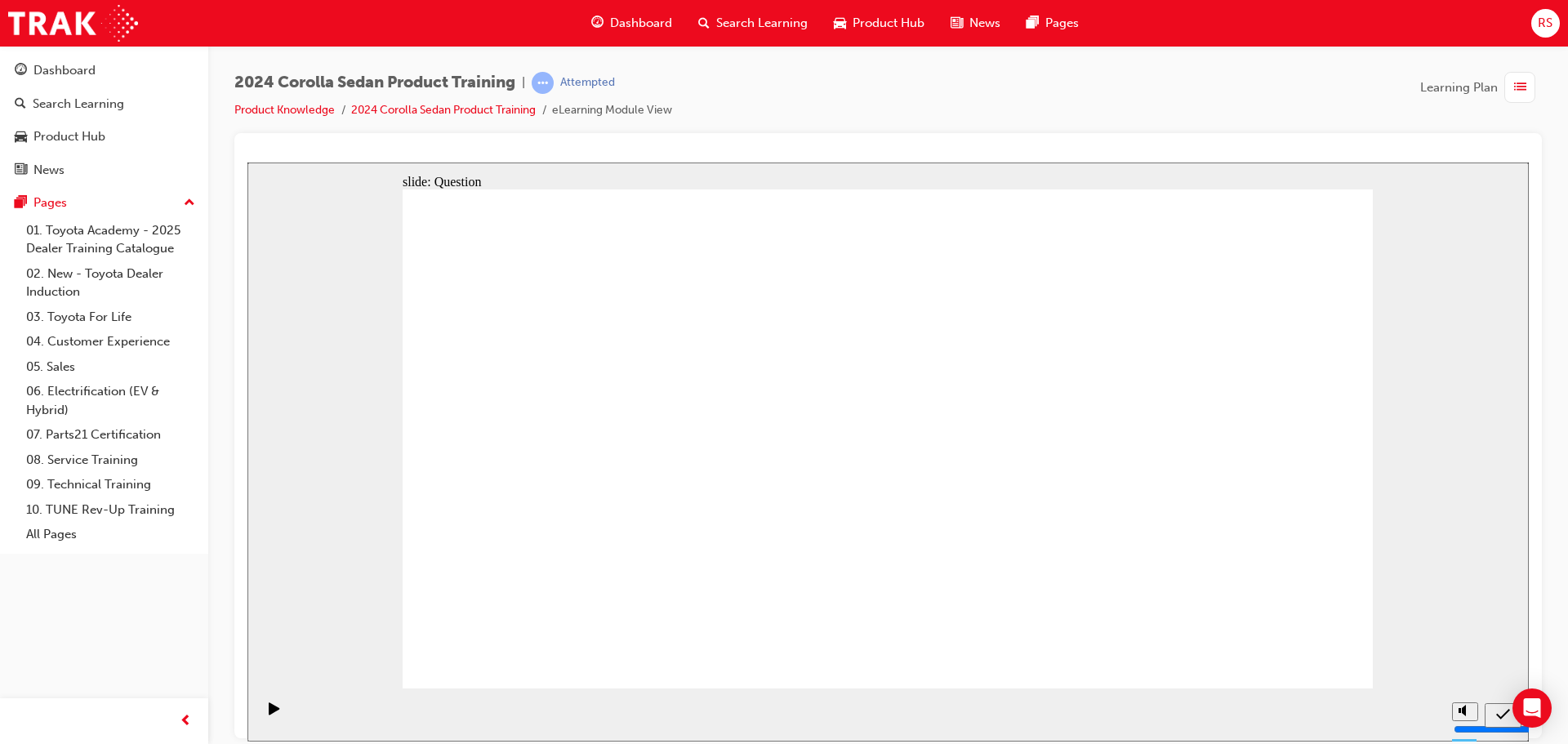
radio input "true"
drag, startPoint x: 1106, startPoint y: 365, endPoint x: 1092, endPoint y: 383, distance: 22.8
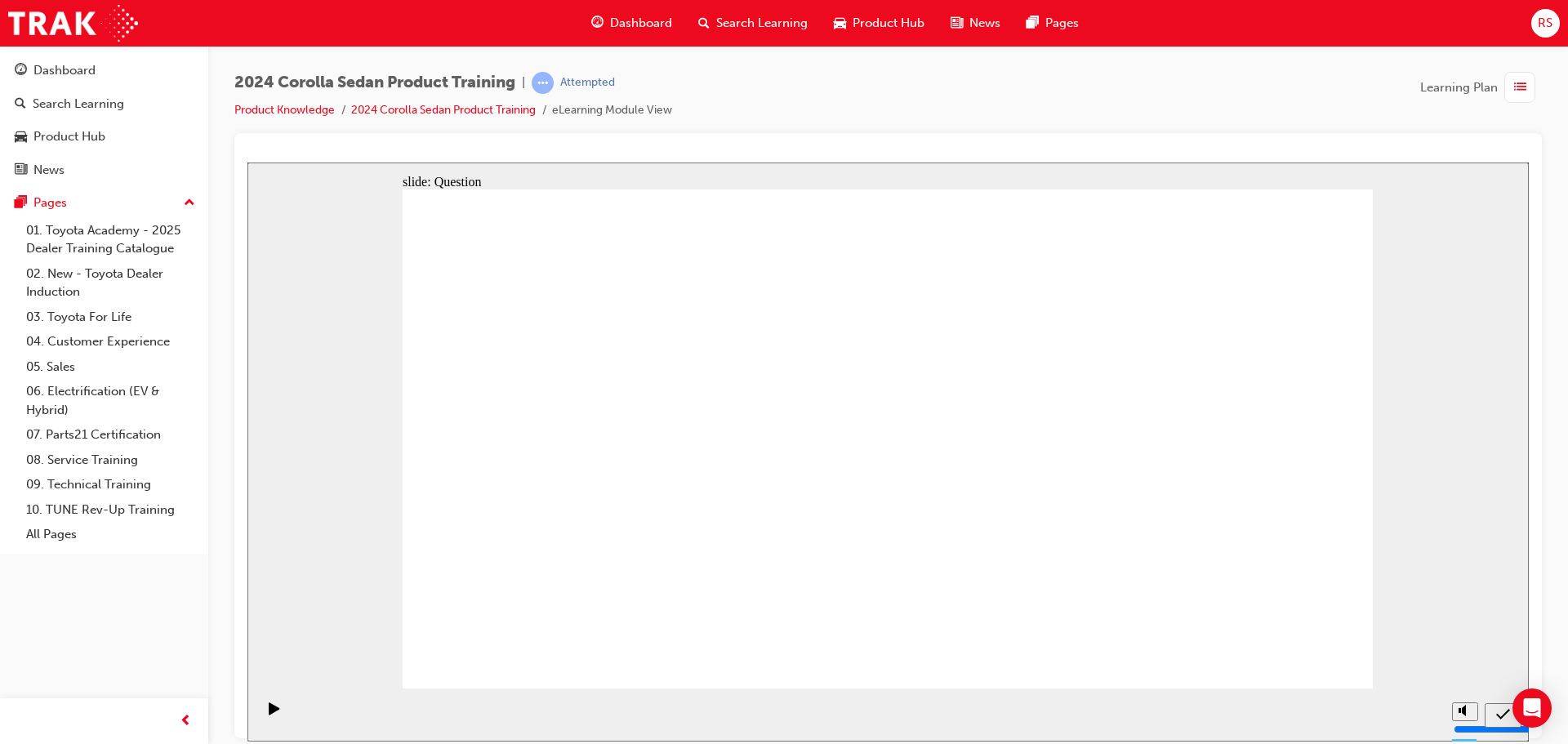
radio input "true"
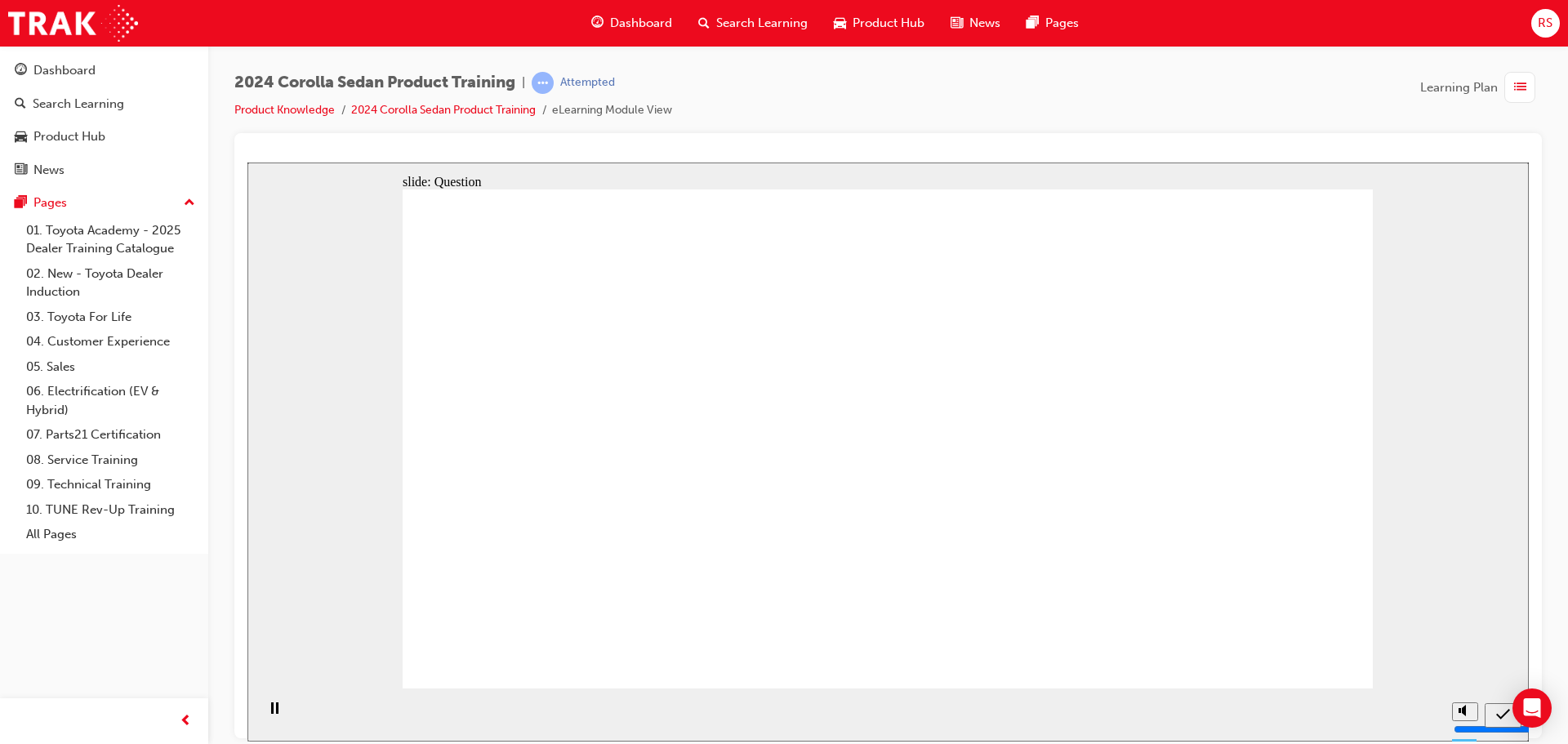
radio input "true"
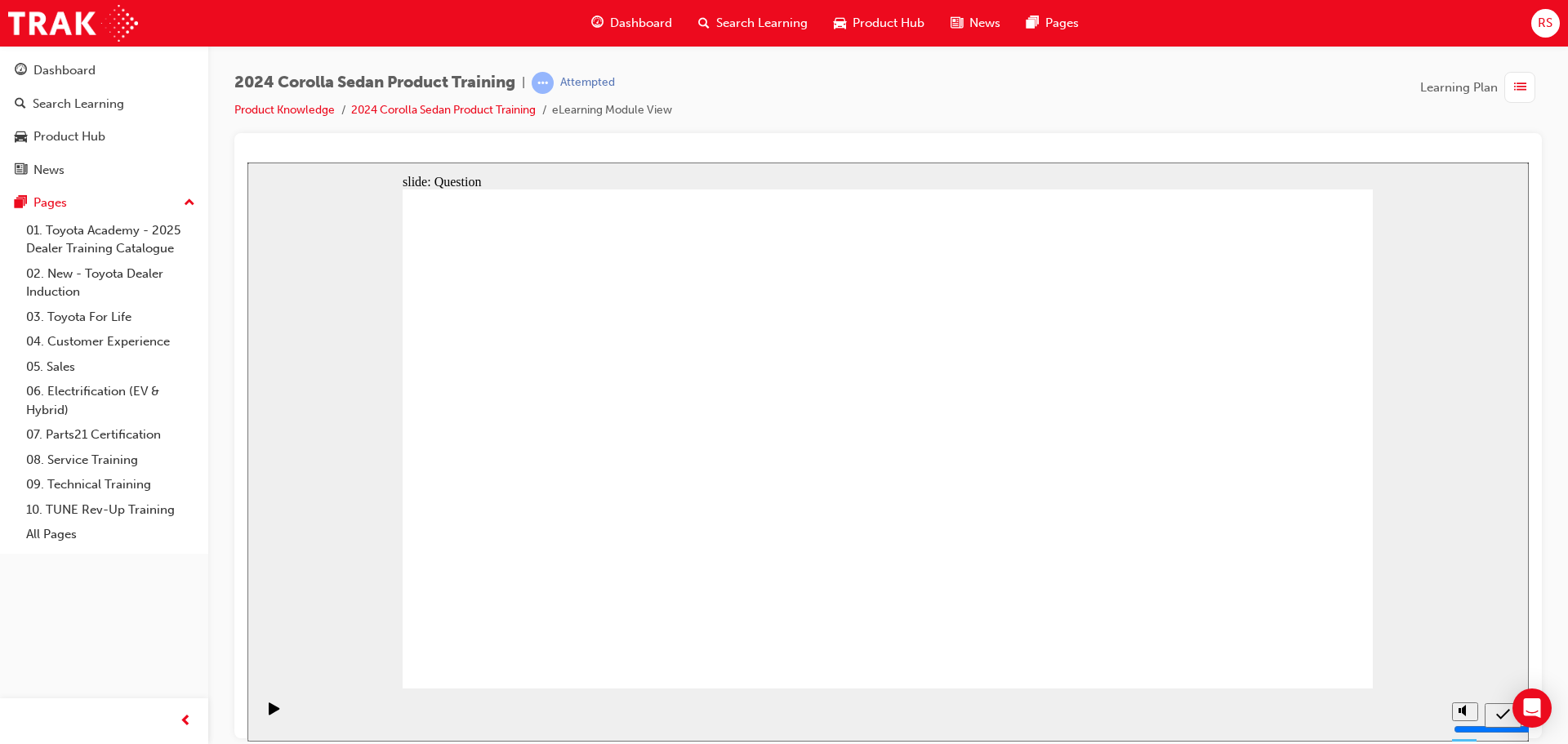
drag, startPoint x: 935, startPoint y: 414, endPoint x: 591, endPoint y: 572, distance: 378.5
drag, startPoint x: 650, startPoint y: 420, endPoint x: 1144, endPoint y: 577, distance: 518.3
drag, startPoint x: 1124, startPoint y: 432, endPoint x: 819, endPoint y: 574, distance: 336.4
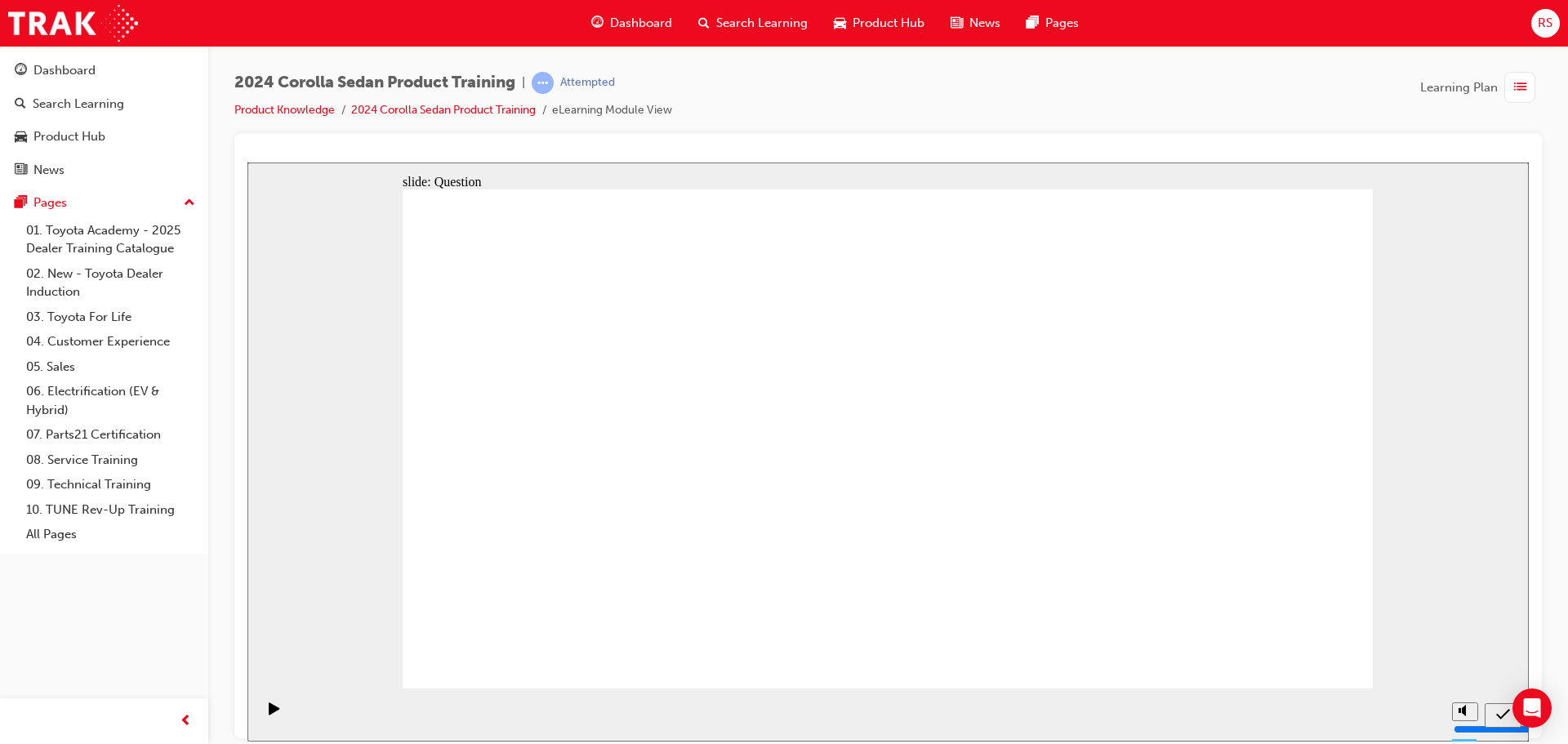
drag, startPoint x: 854, startPoint y: 481, endPoint x: 971, endPoint y: 558, distance: 140.1
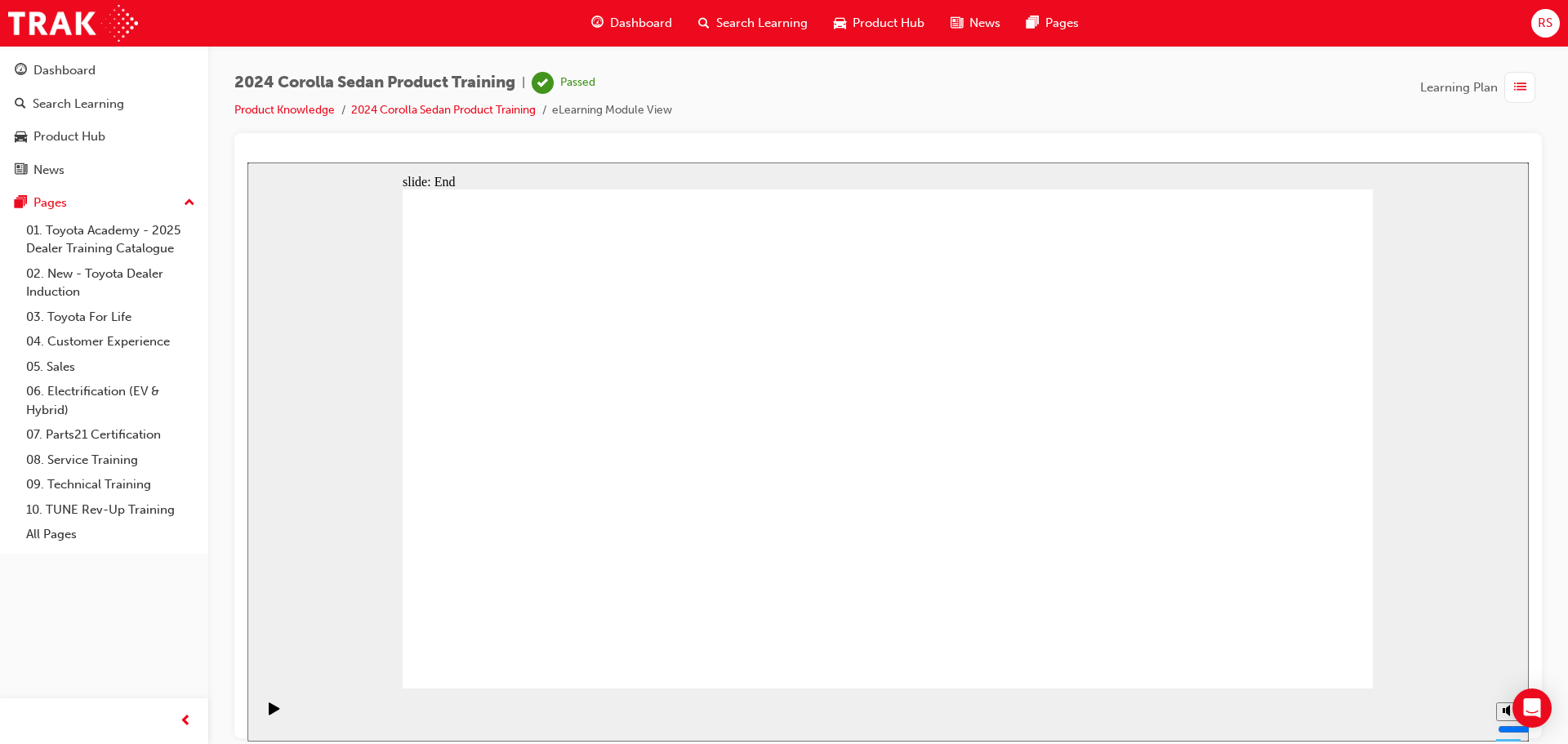
click at [646, 22] on span "Dashboard" at bounding box center [641, 23] width 62 height 19
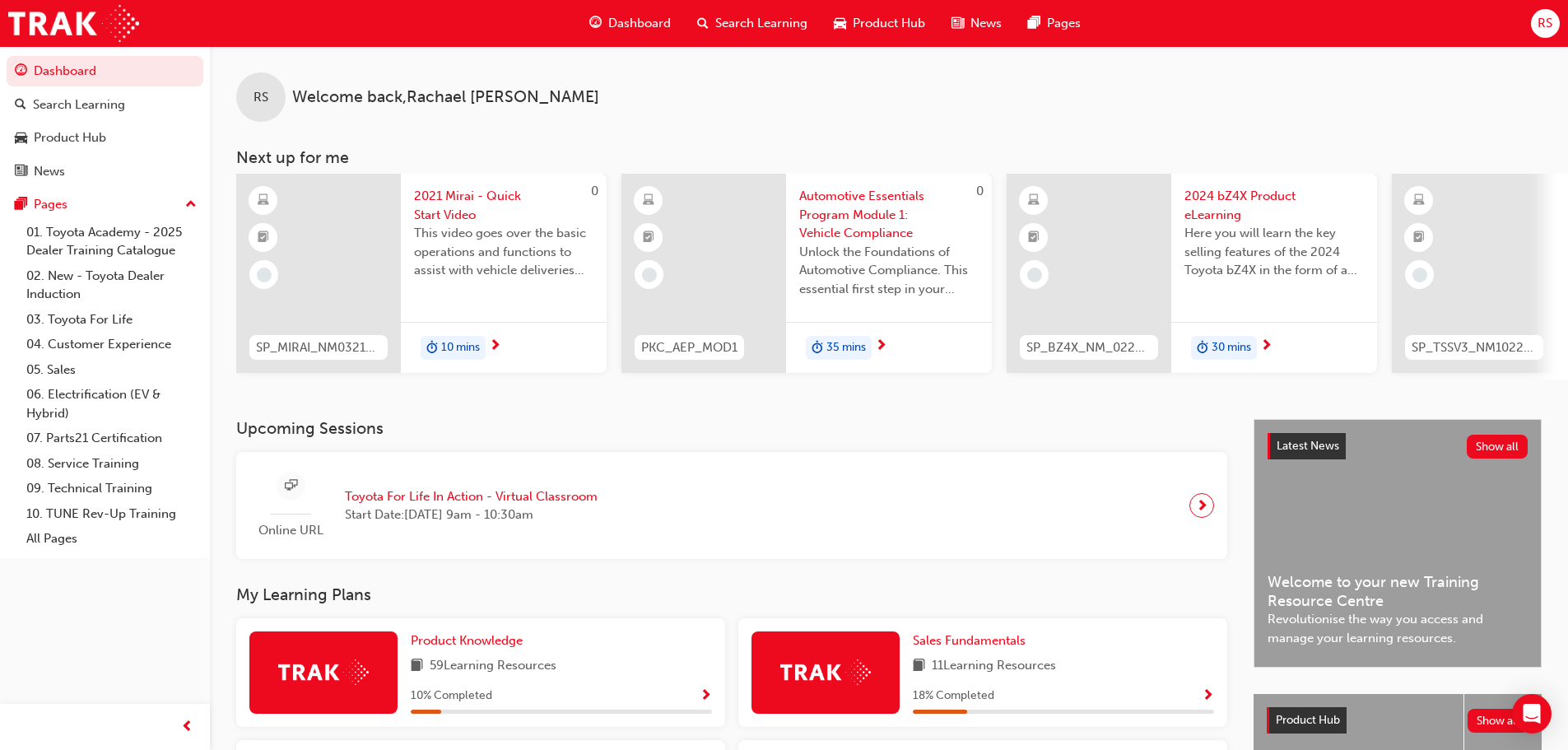
scroll to position [165, 0]
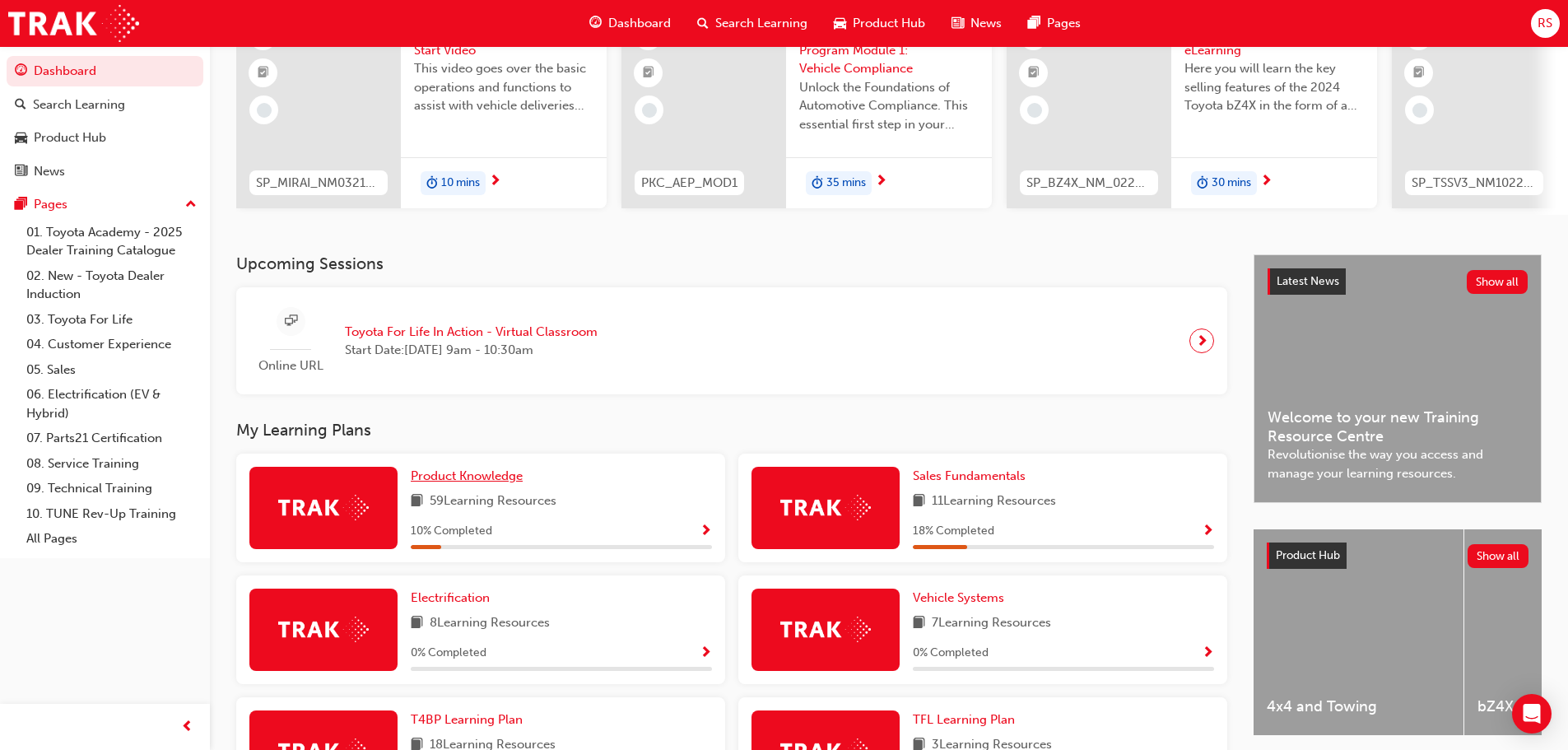
click at [458, 483] on span "Product Knowledge" at bounding box center [467, 476] width 112 height 15
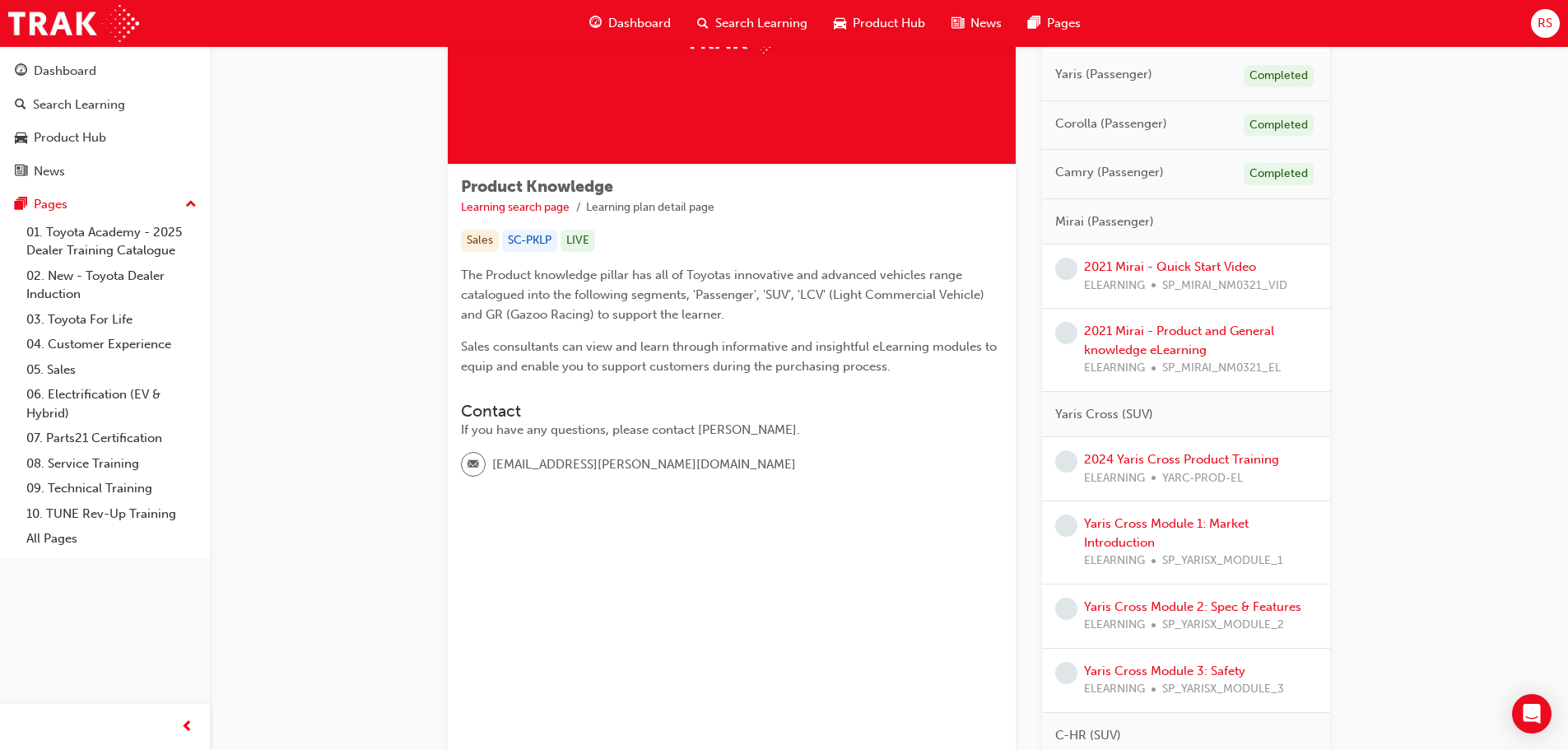
scroll to position [247, 0]
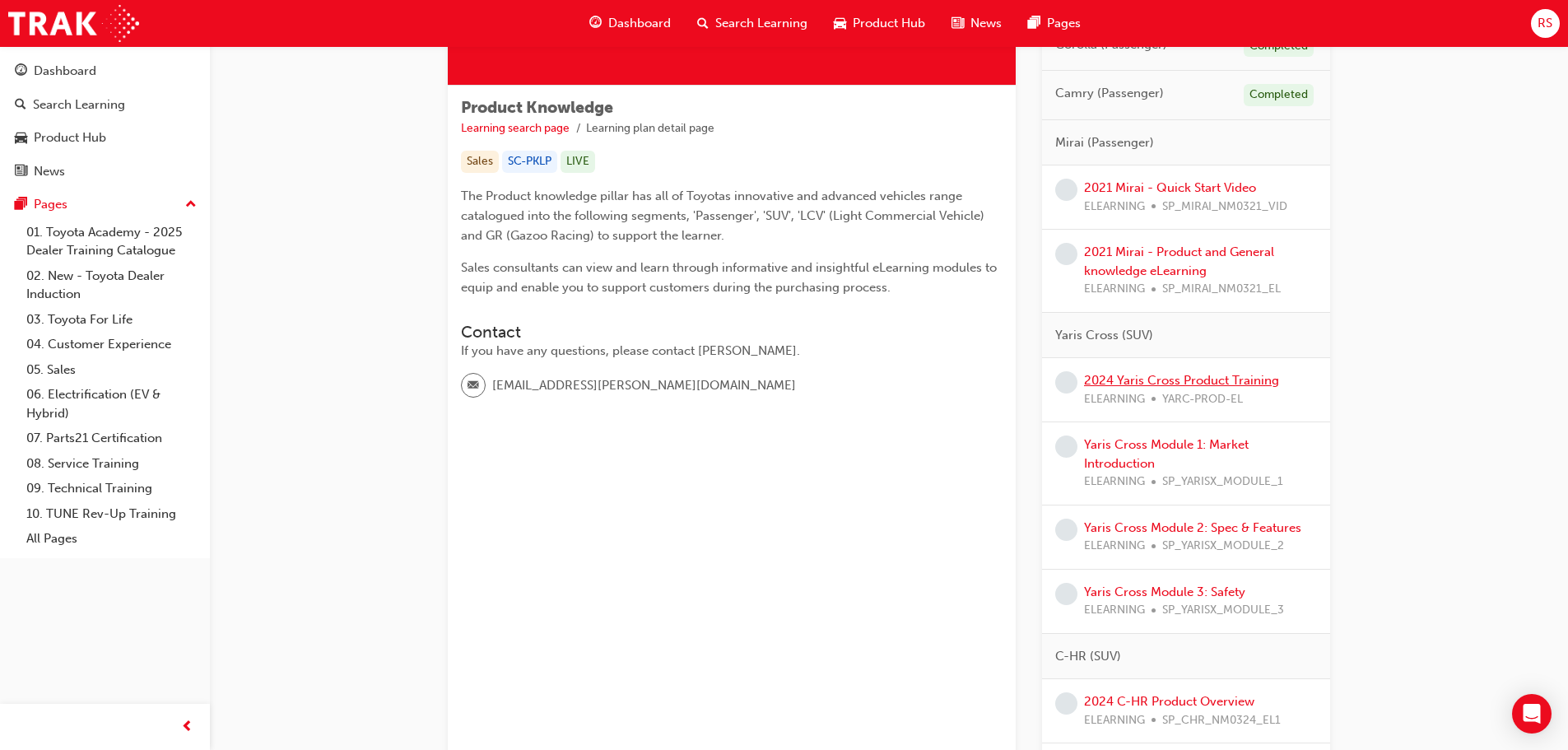
click at [1195, 378] on link "2024 Yaris Cross Product Training" at bounding box center [1182, 380] width 195 height 15
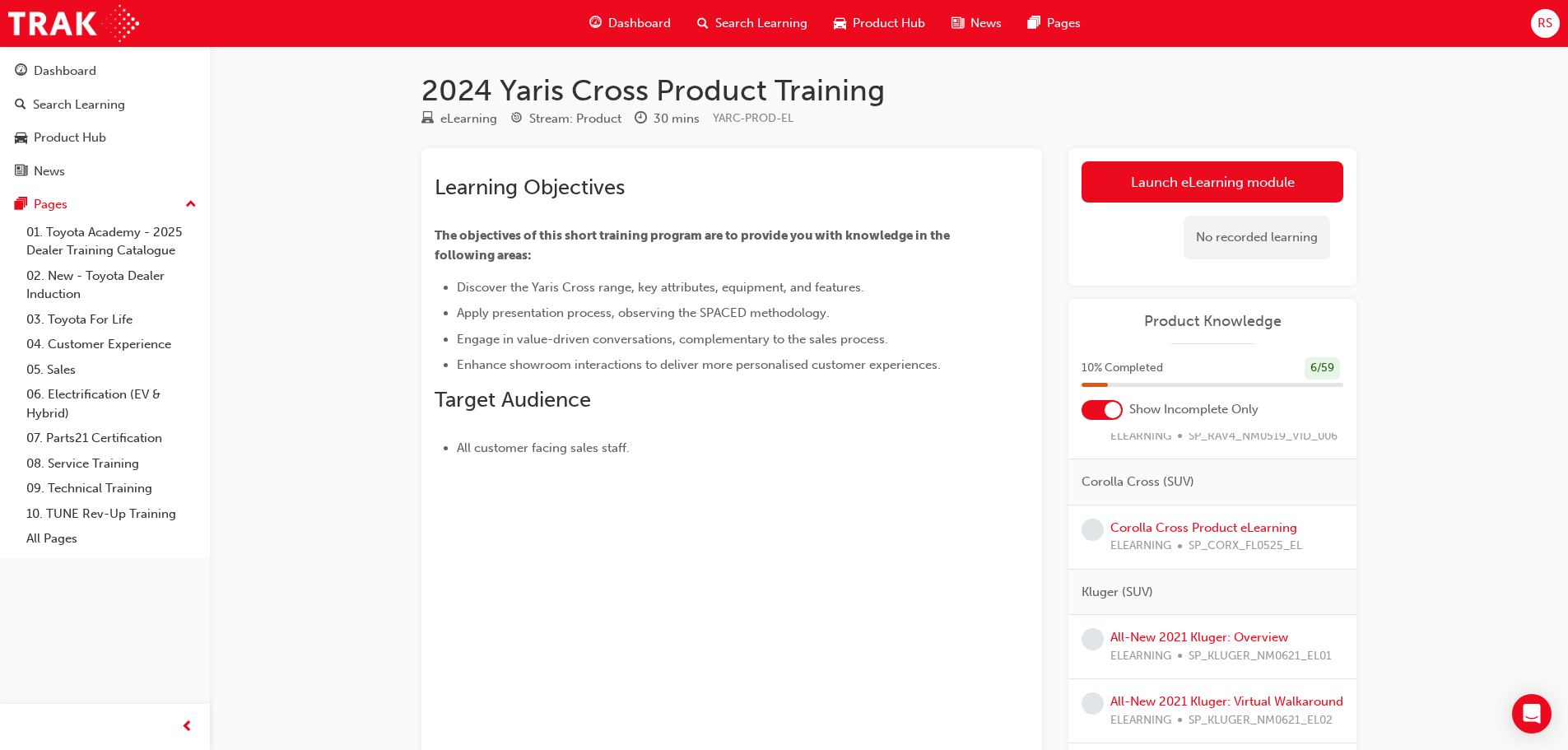
scroll to position [1153, 0]
click at [1186, 520] on link "Corolla Cross Product eLearning" at bounding box center [1203, 522] width 187 height 15
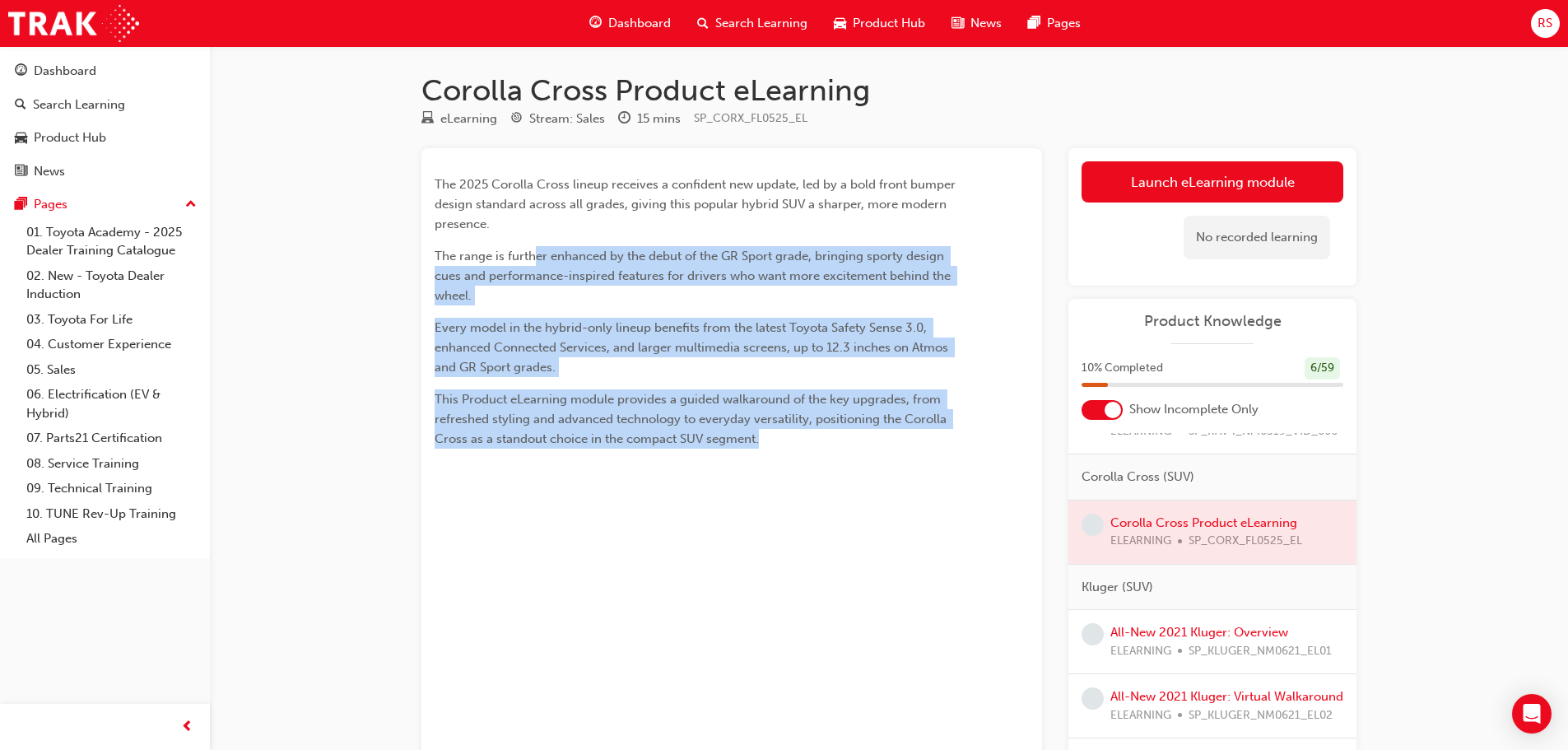
drag, startPoint x: 536, startPoint y: 254, endPoint x: 917, endPoint y: 460, distance: 433.1
click at [917, 460] on div "The 2025 Corolla Cross lineup receives a confident new update, led by a bold fr…" at bounding box center [731, 456] width 620 height 614
click at [906, 386] on div "The 2025 Corolla Cross lineup receives a confident new update, led by a bold fr…" at bounding box center [702, 312] width 535 height 274
